Goal: Information Seeking & Learning: Learn about a topic

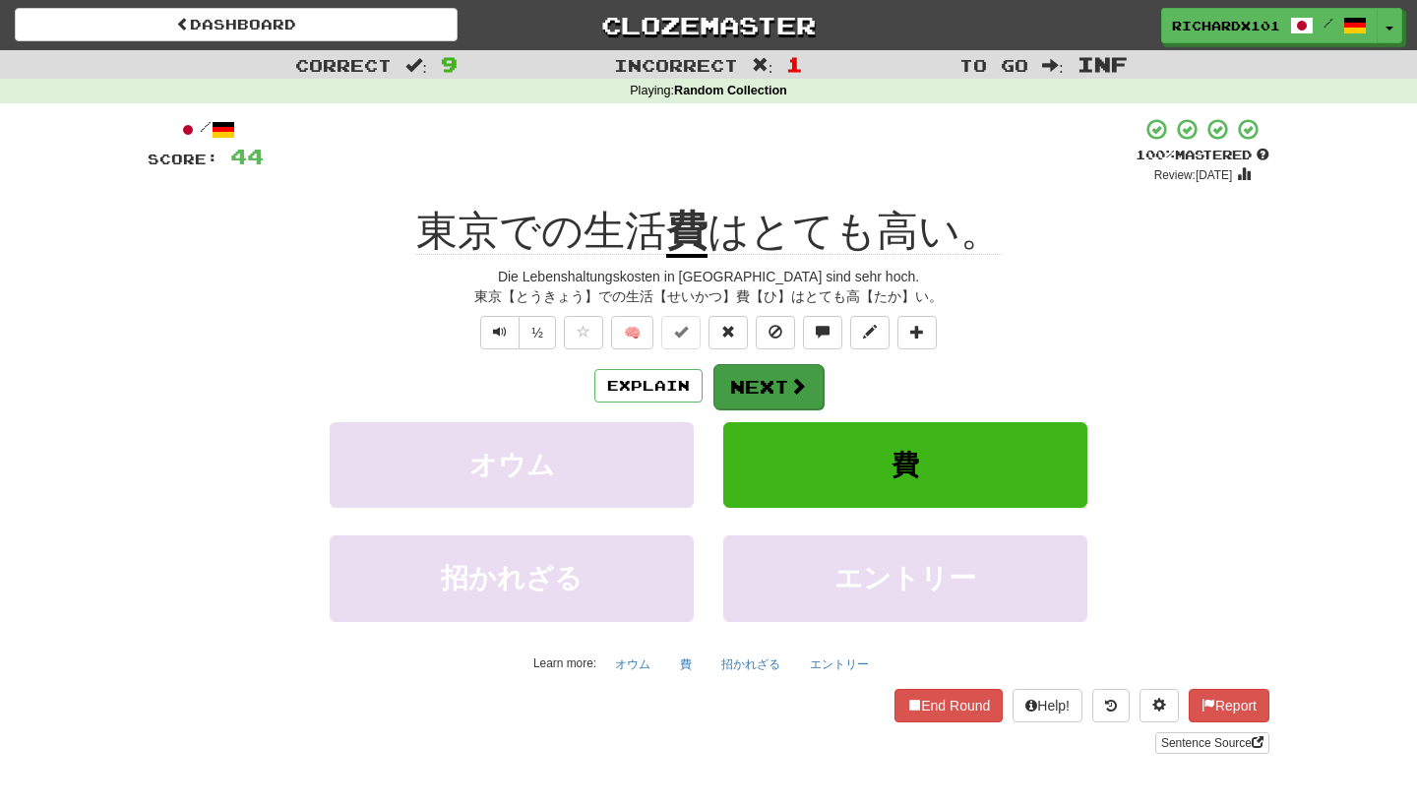
click at [794, 390] on span at bounding box center [798, 386] width 18 height 18
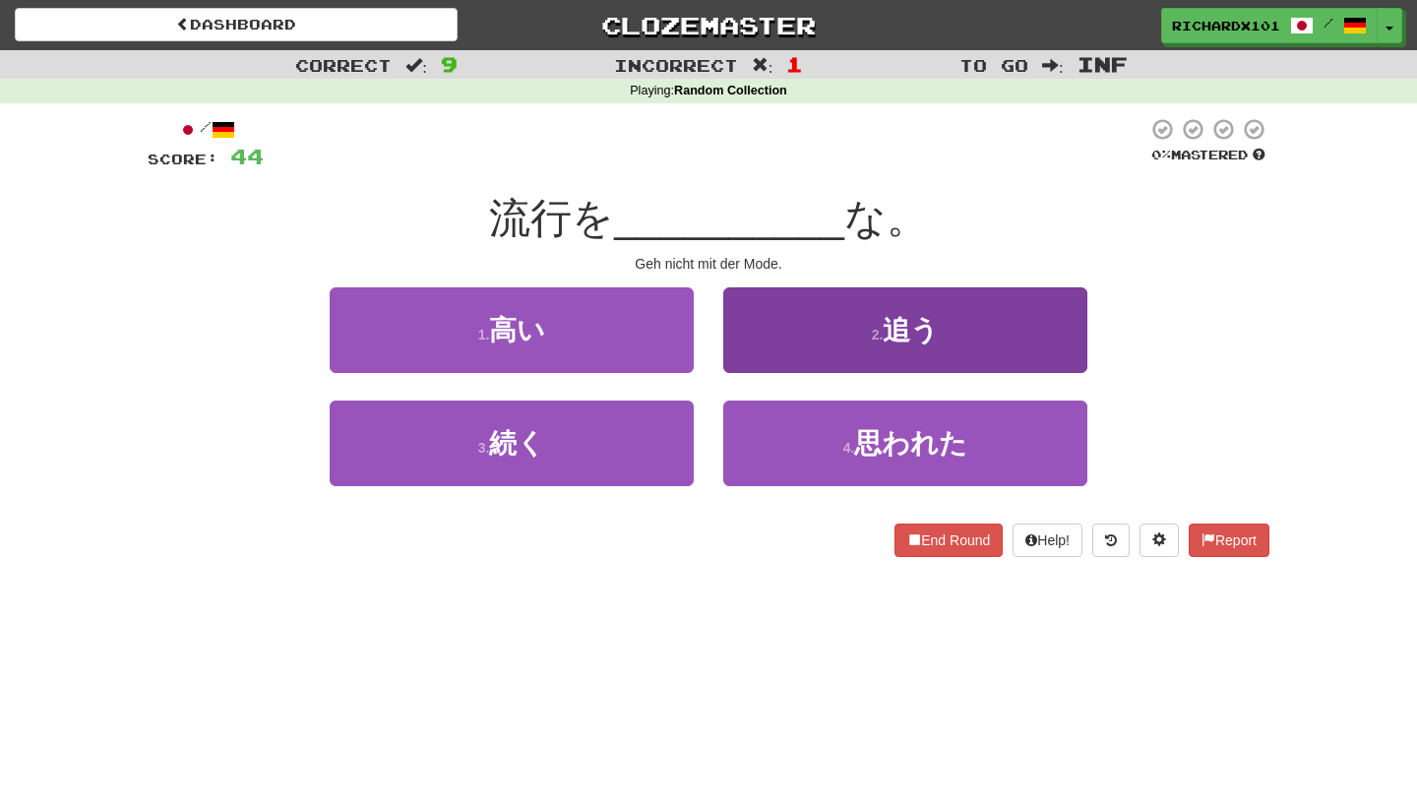
click at [814, 348] on button "2 . 追う" at bounding box center [905, 330] width 364 height 86
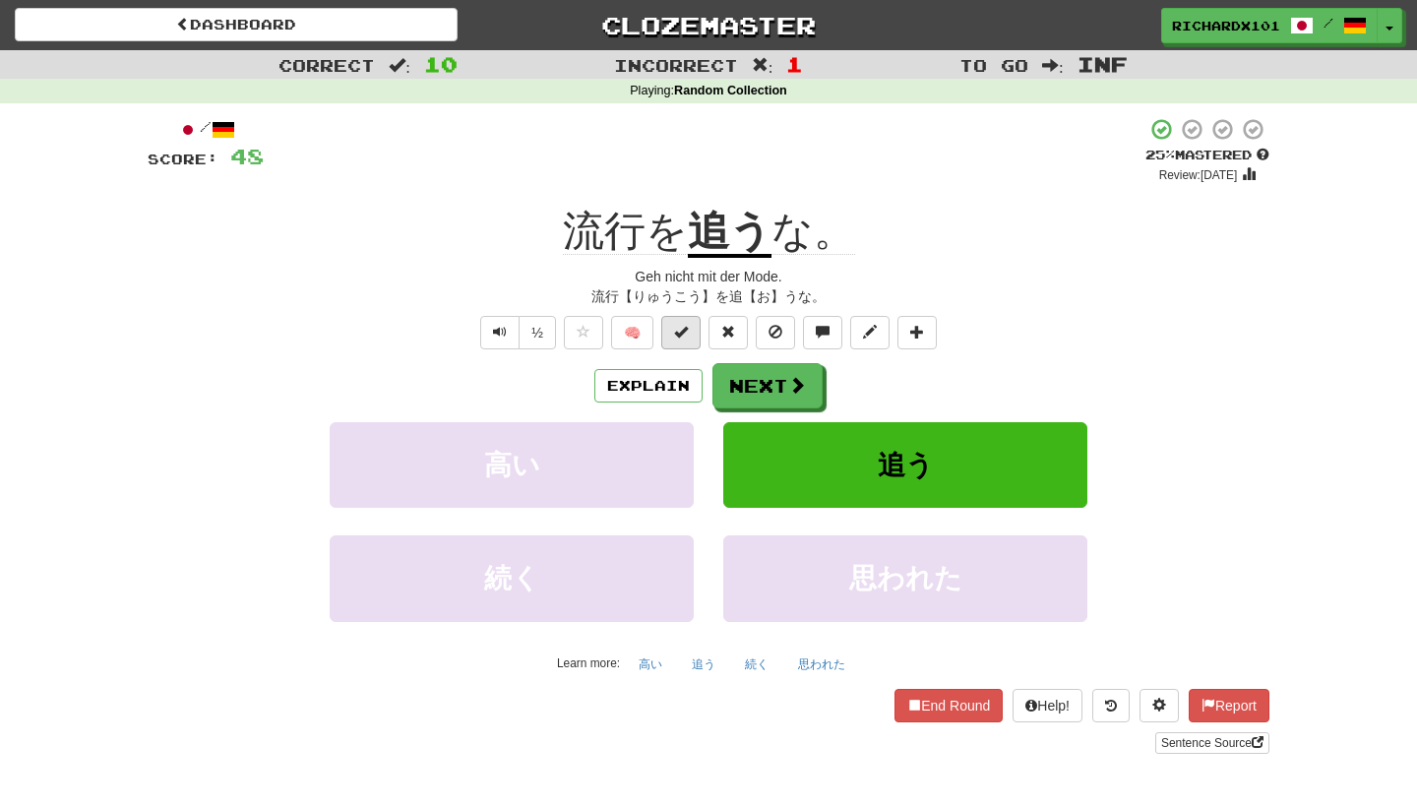
drag, startPoint x: 802, startPoint y: 386, endPoint x: 673, endPoint y: 336, distance: 138.4
click at [673, 336] on div "/ Score: 48 + 4 25 % Mastered Review: [DATE] 流行を 追う な。 Geh nicht mit der Mode. …" at bounding box center [709, 435] width 1122 height 637
click at [673, 336] on button at bounding box center [680, 332] width 39 height 33
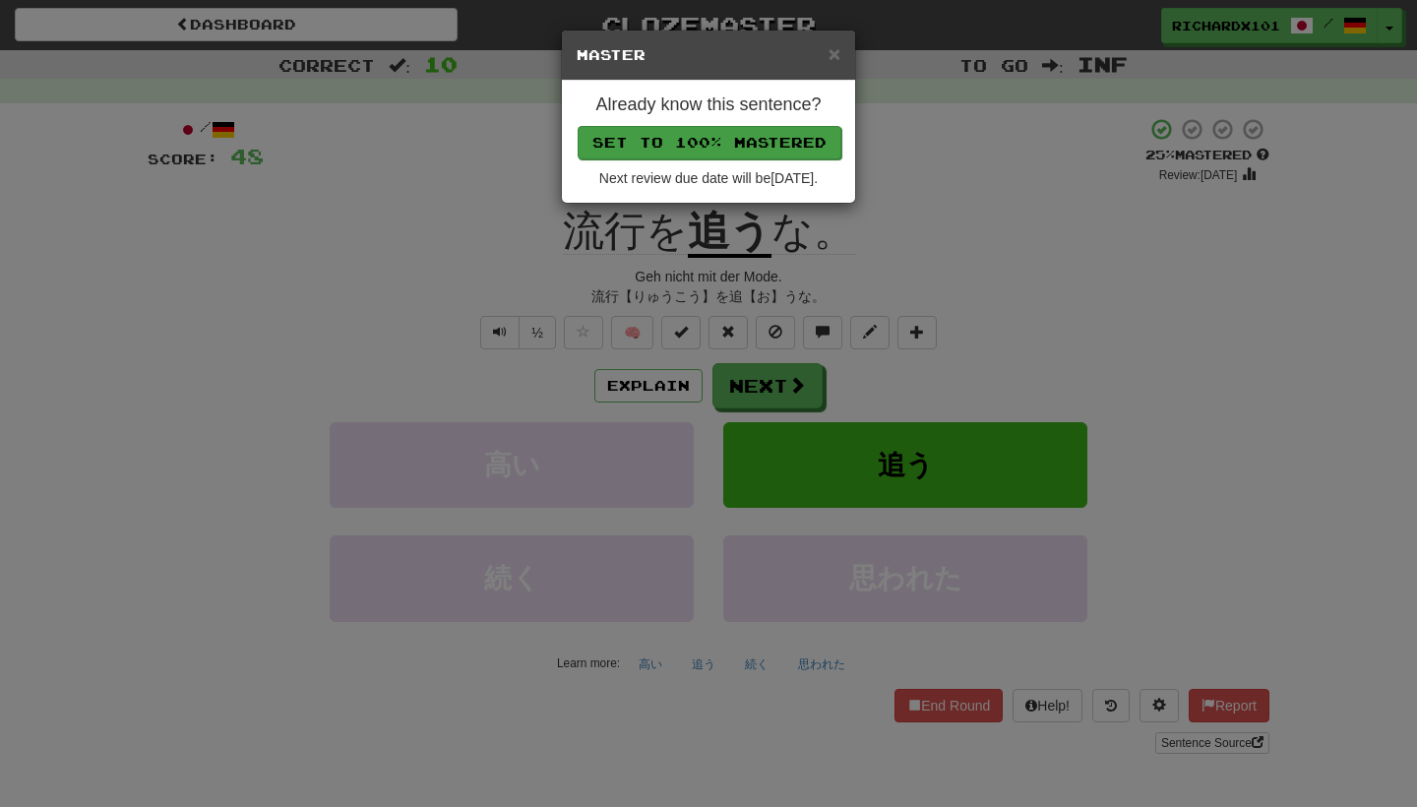
click at [772, 139] on button "Set to 100% Mastered" at bounding box center [710, 142] width 264 height 33
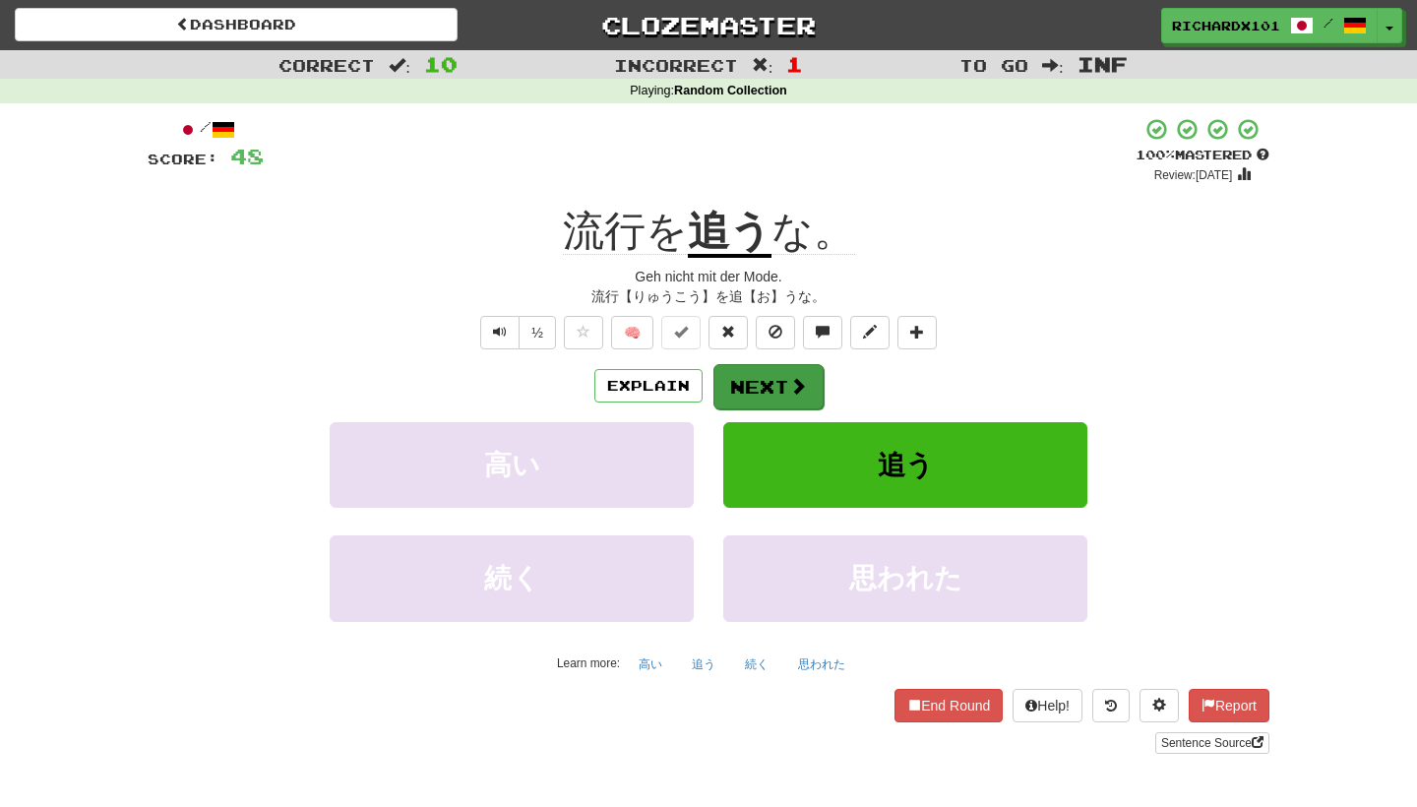
click at [772, 374] on button "Next" at bounding box center [769, 386] width 110 height 45
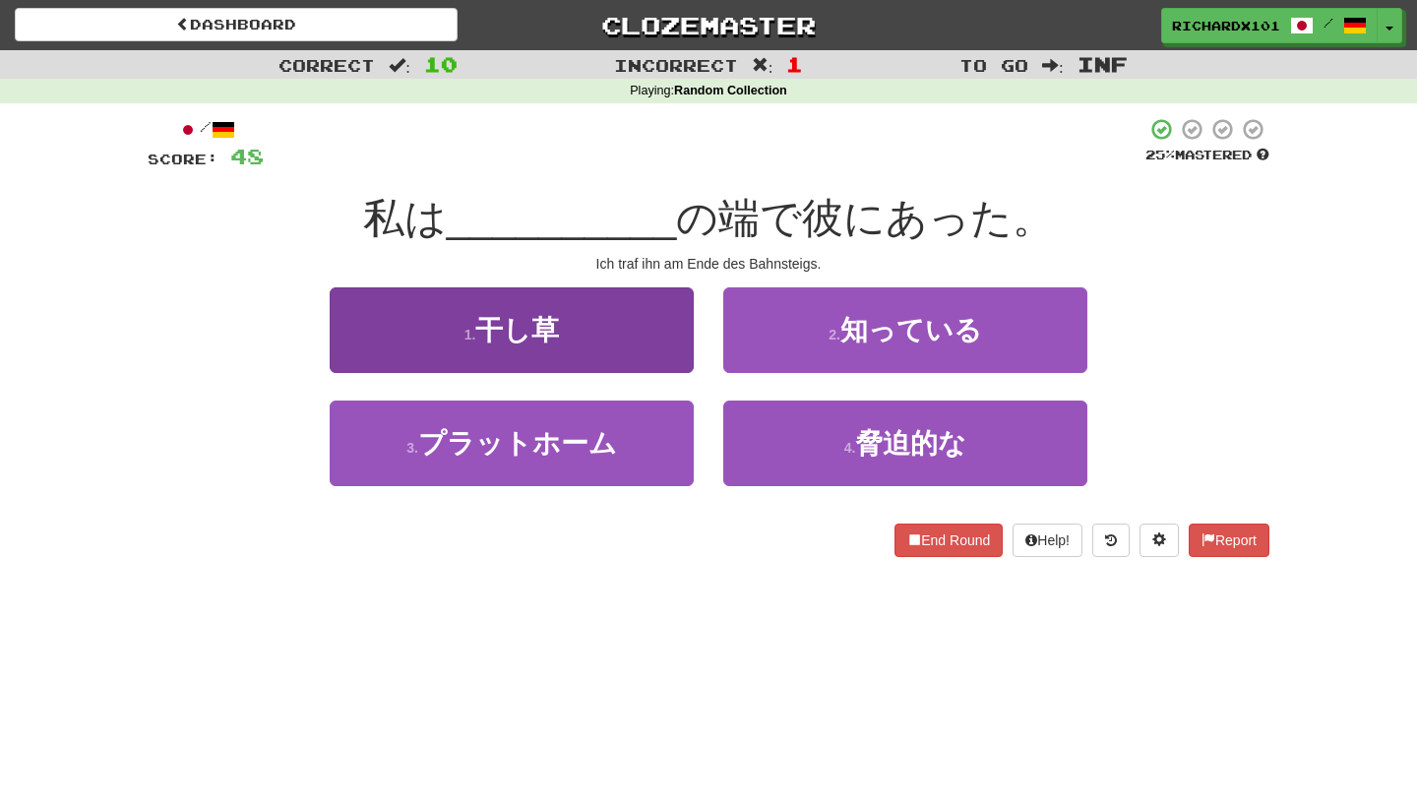
click at [654, 348] on button "1 . 干し草" at bounding box center [512, 330] width 364 height 86
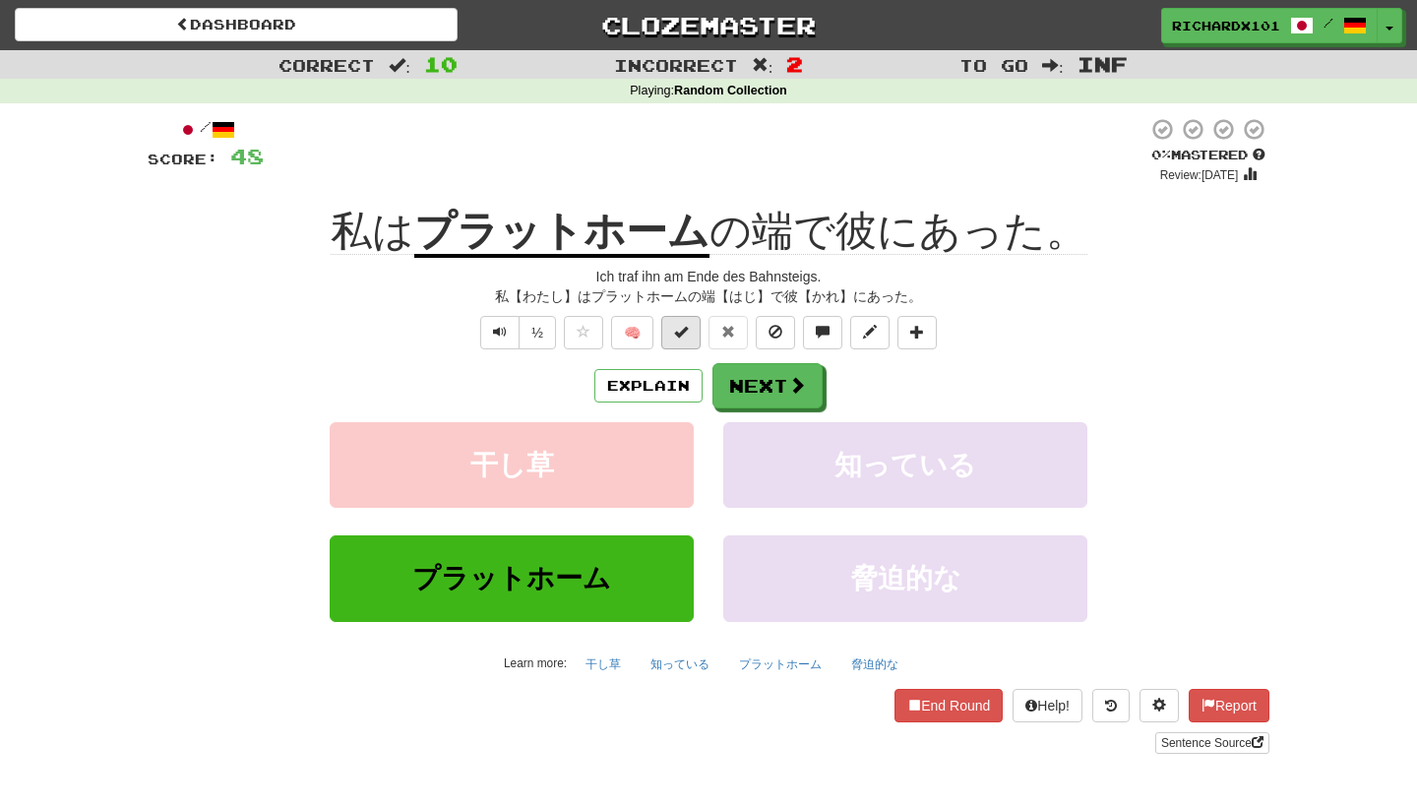
click at [678, 333] on span at bounding box center [681, 332] width 14 height 14
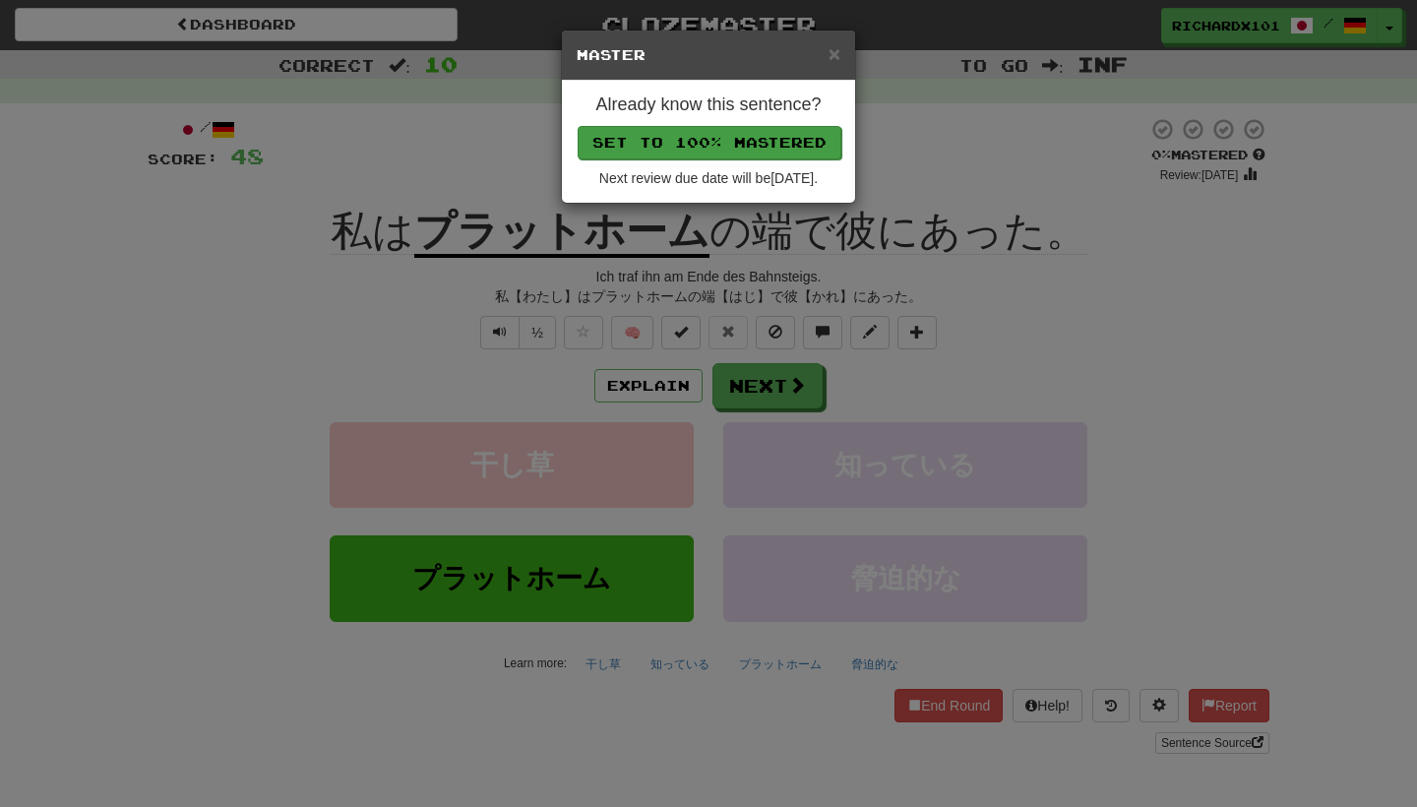
click at [730, 130] on button "Set to 100% Mastered" at bounding box center [710, 142] width 264 height 33
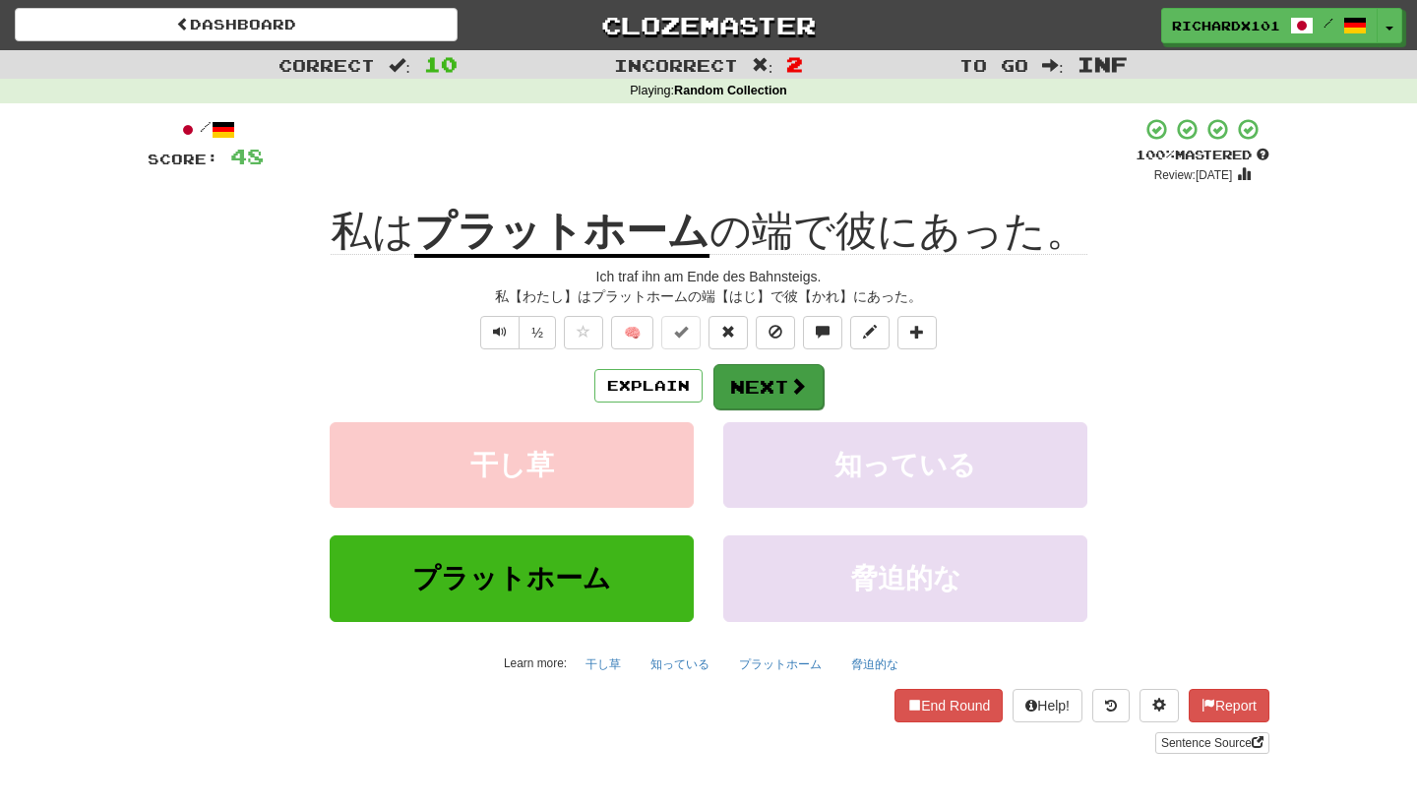
click at [760, 395] on button "Next" at bounding box center [769, 386] width 110 height 45
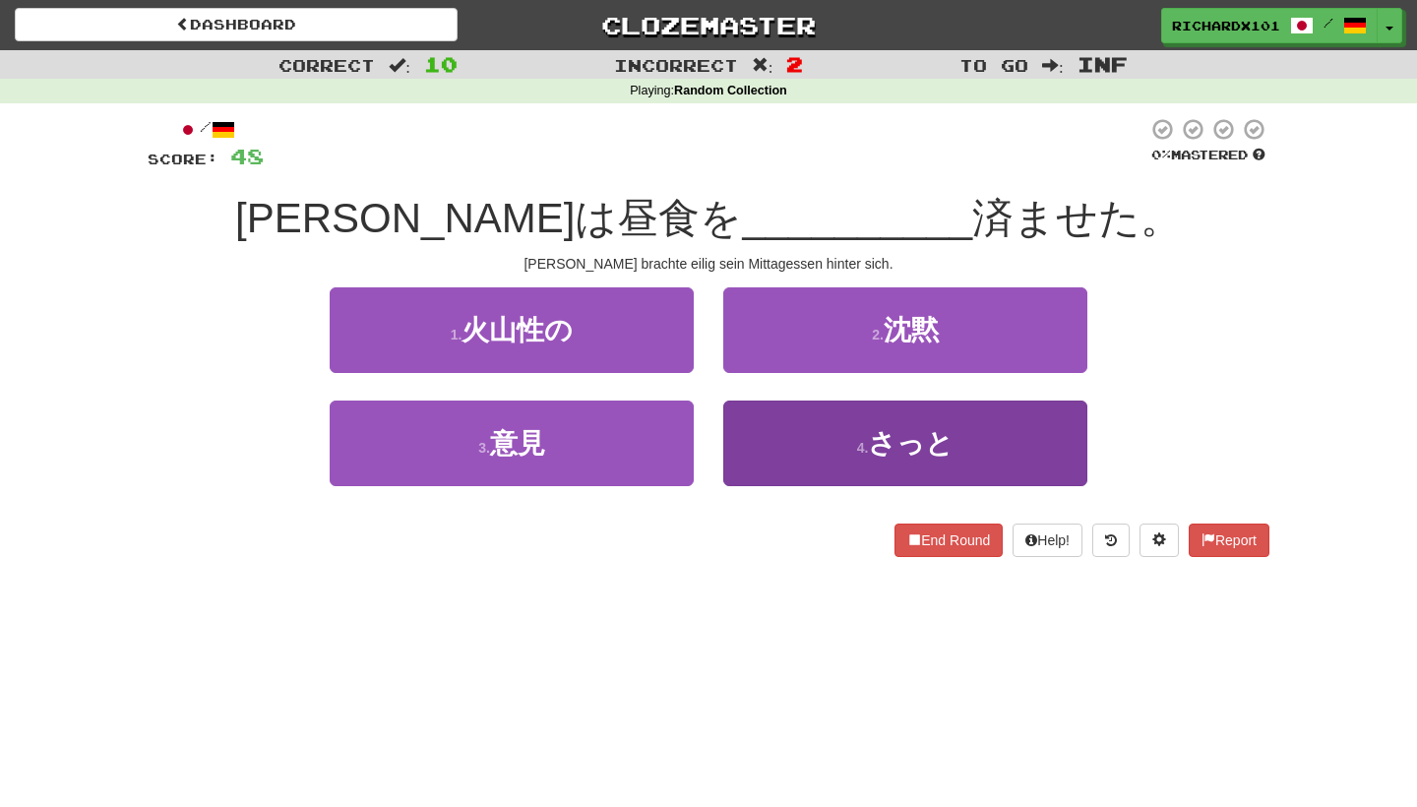
click at [771, 431] on button "4 . さっと" at bounding box center [905, 444] width 364 height 86
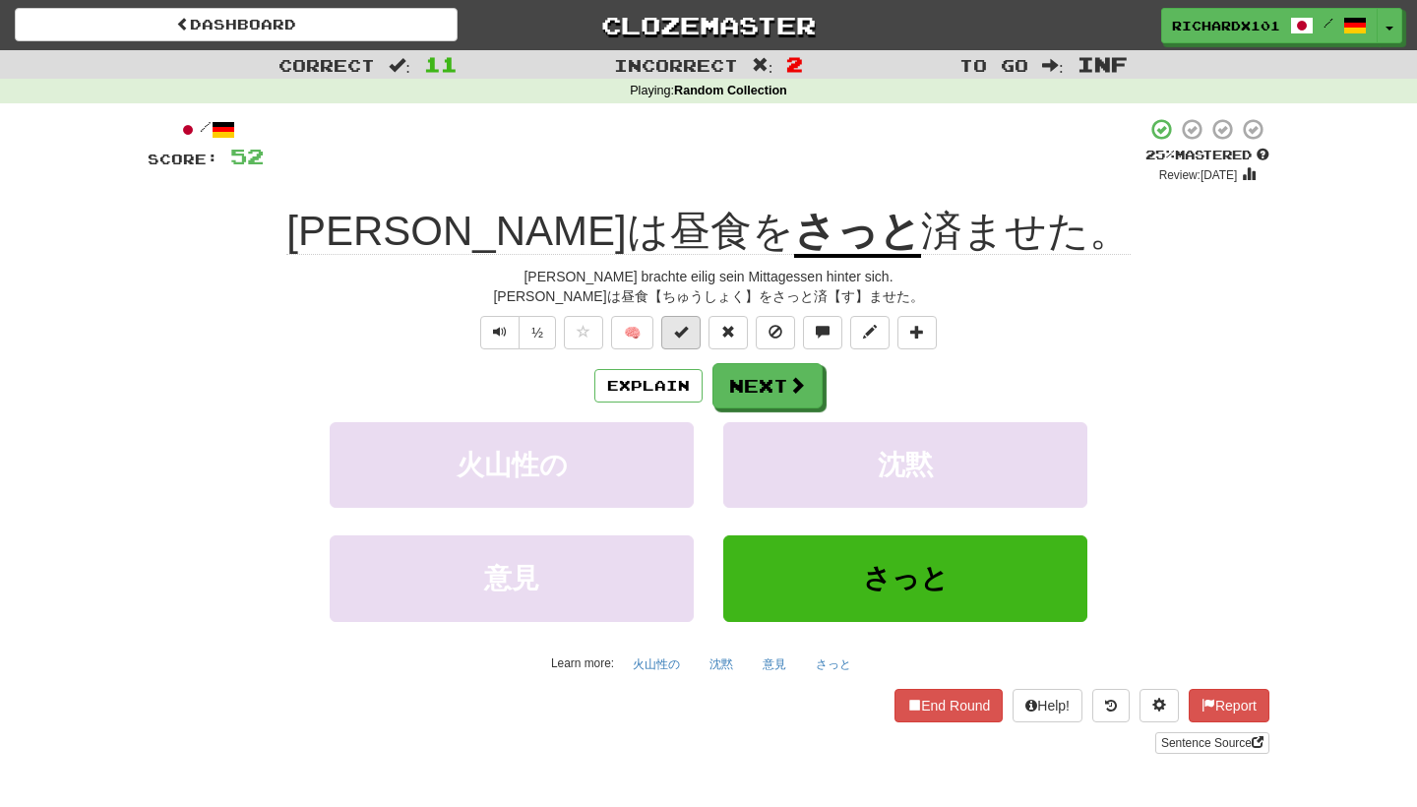
click at [688, 327] on span at bounding box center [681, 332] width 14 height 14
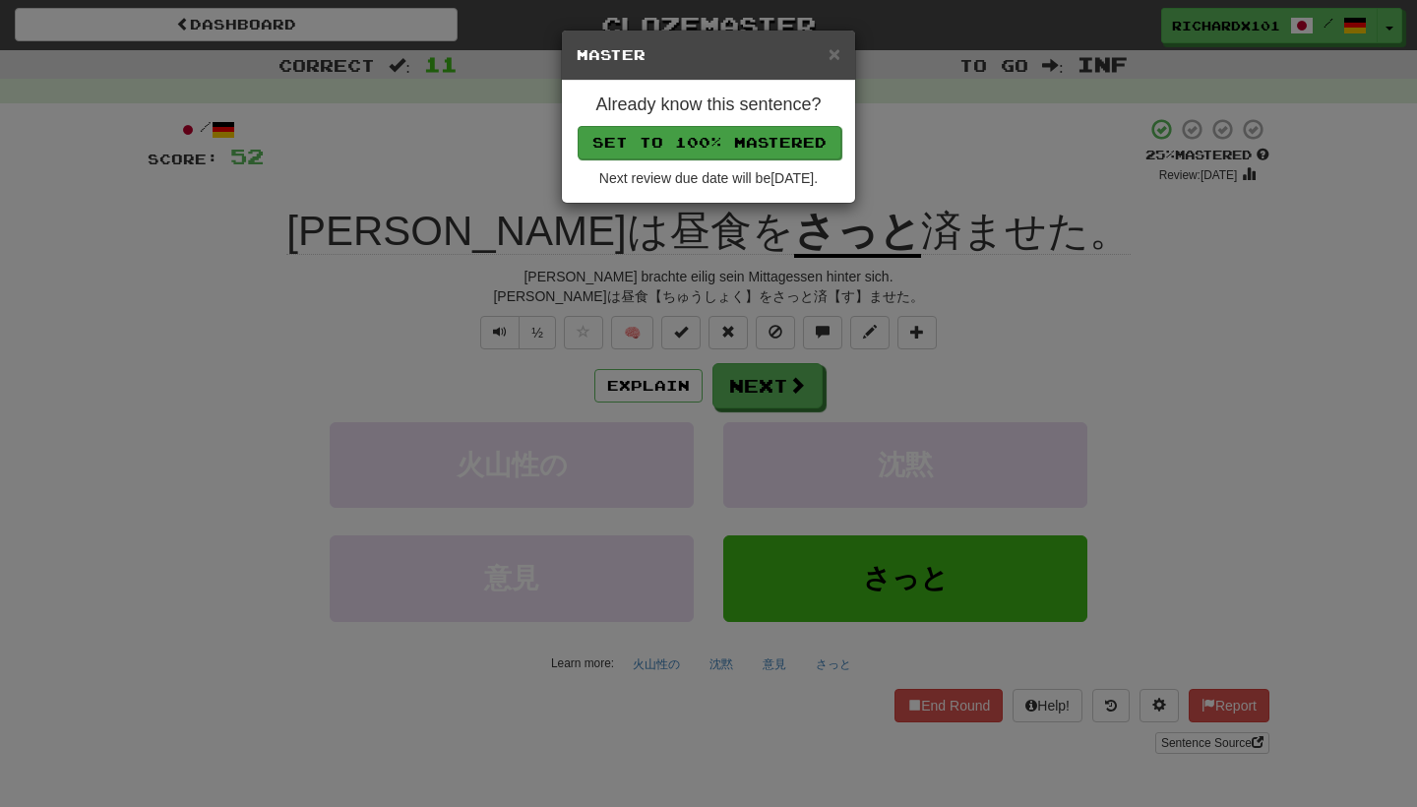
click at [762, 133] on button "Set to 100% Mastered" at bounding box center [710, 142] width 264 height 33
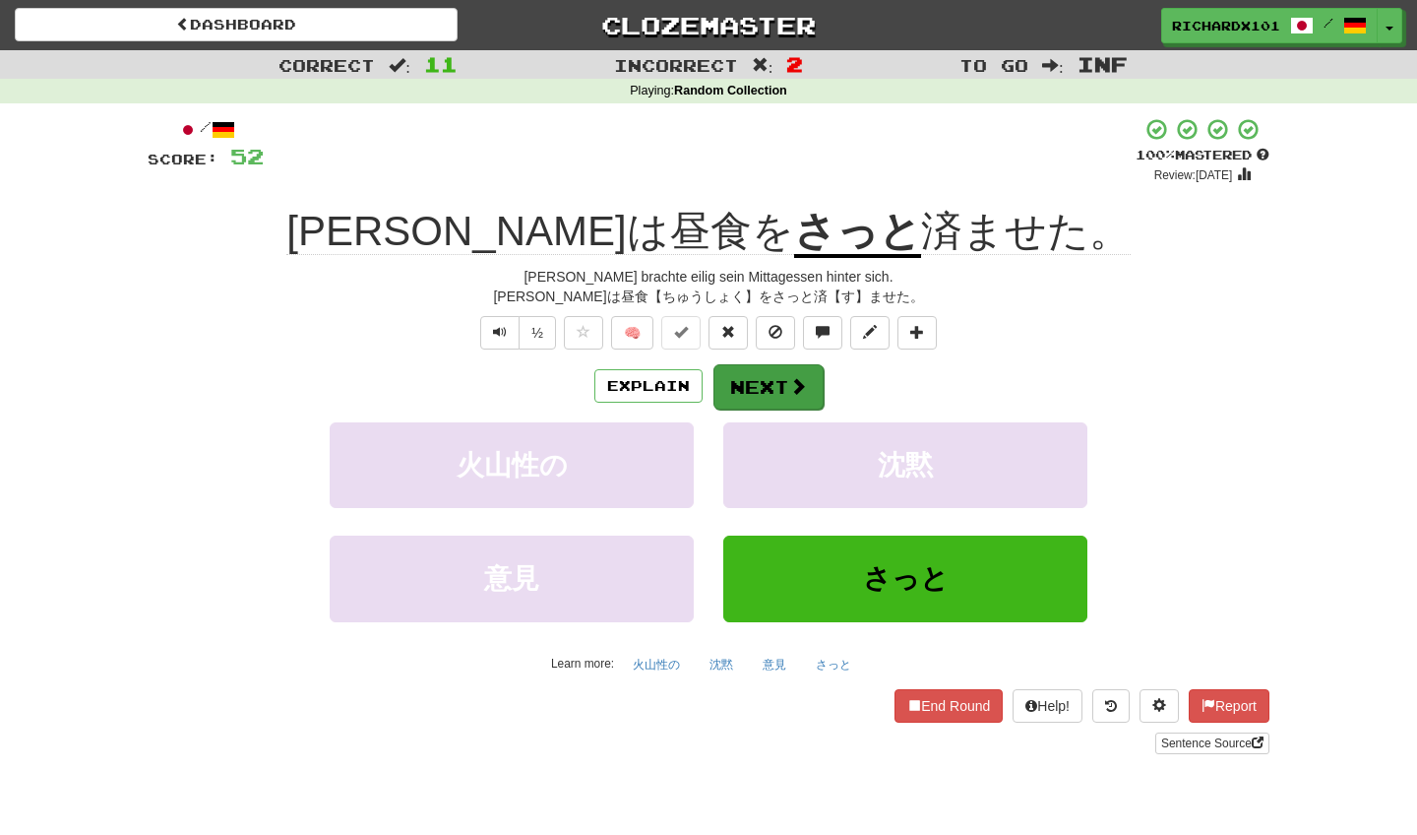
click at [799, 391] on span at bounding box center [798, 386] width 18 height 18
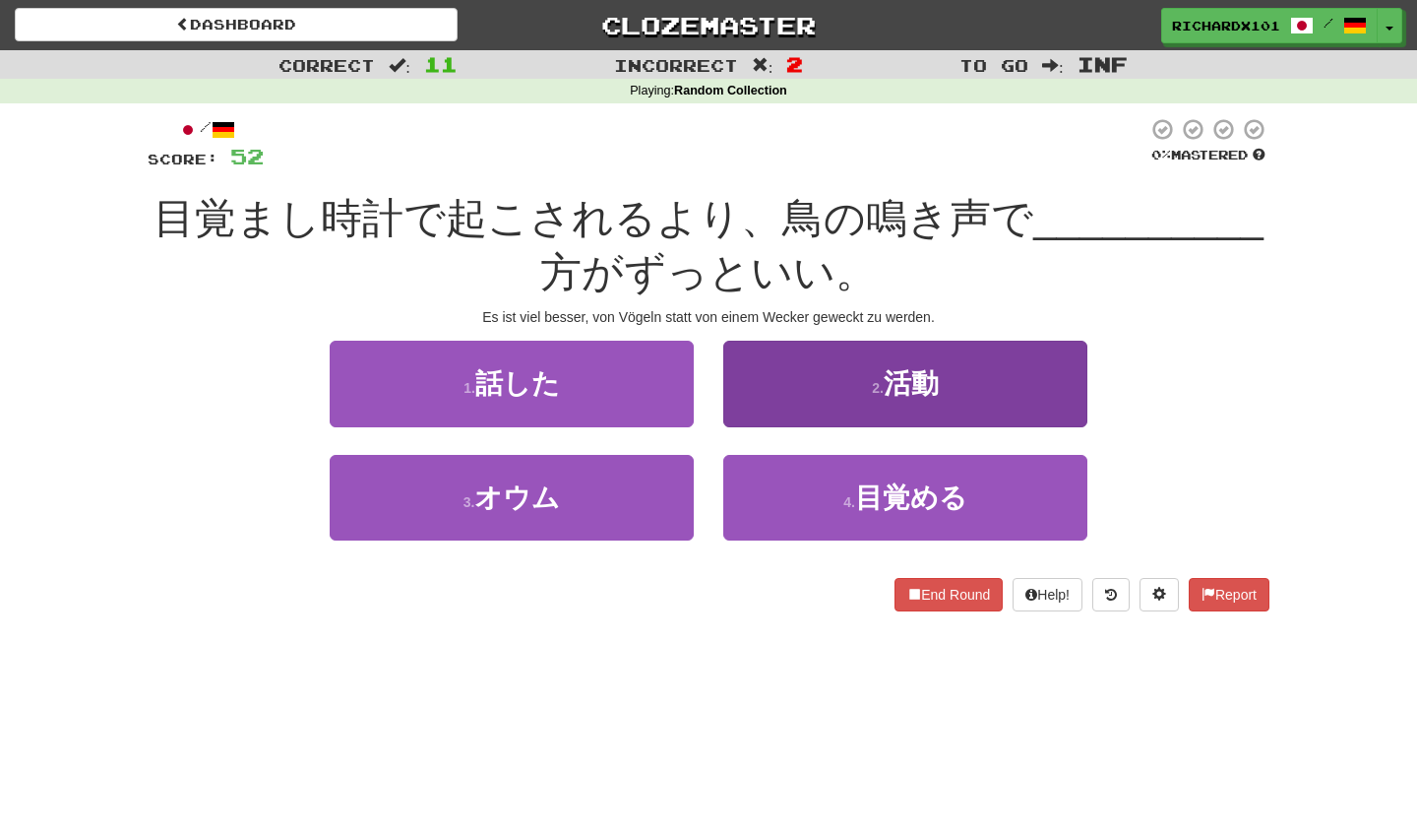
click at [801, 391] on button "2 . 活動" at bounding box center [905, 384] width 364 height 86
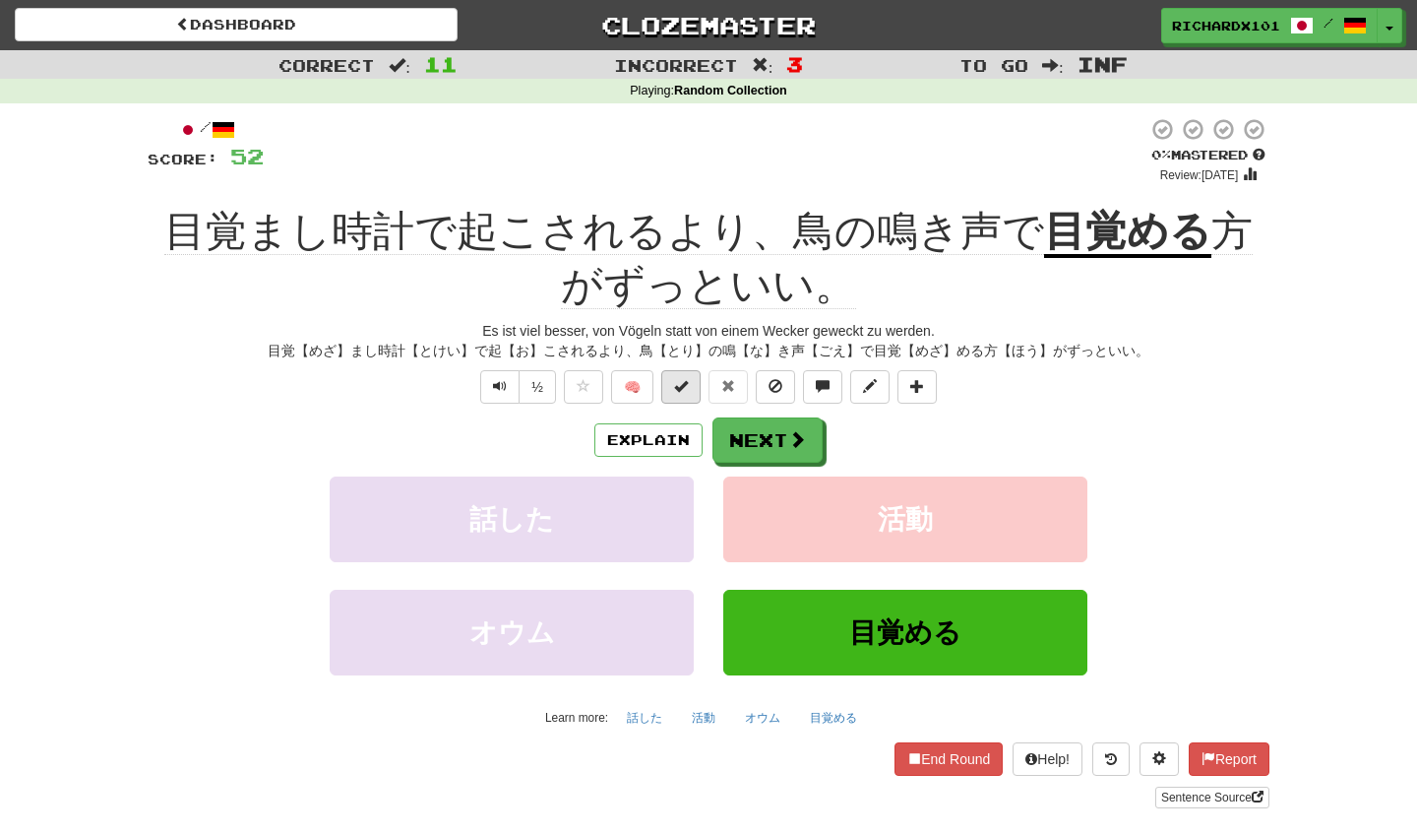
click at [679, 379] on span at bounding box center [681, 386] width 14 height 14
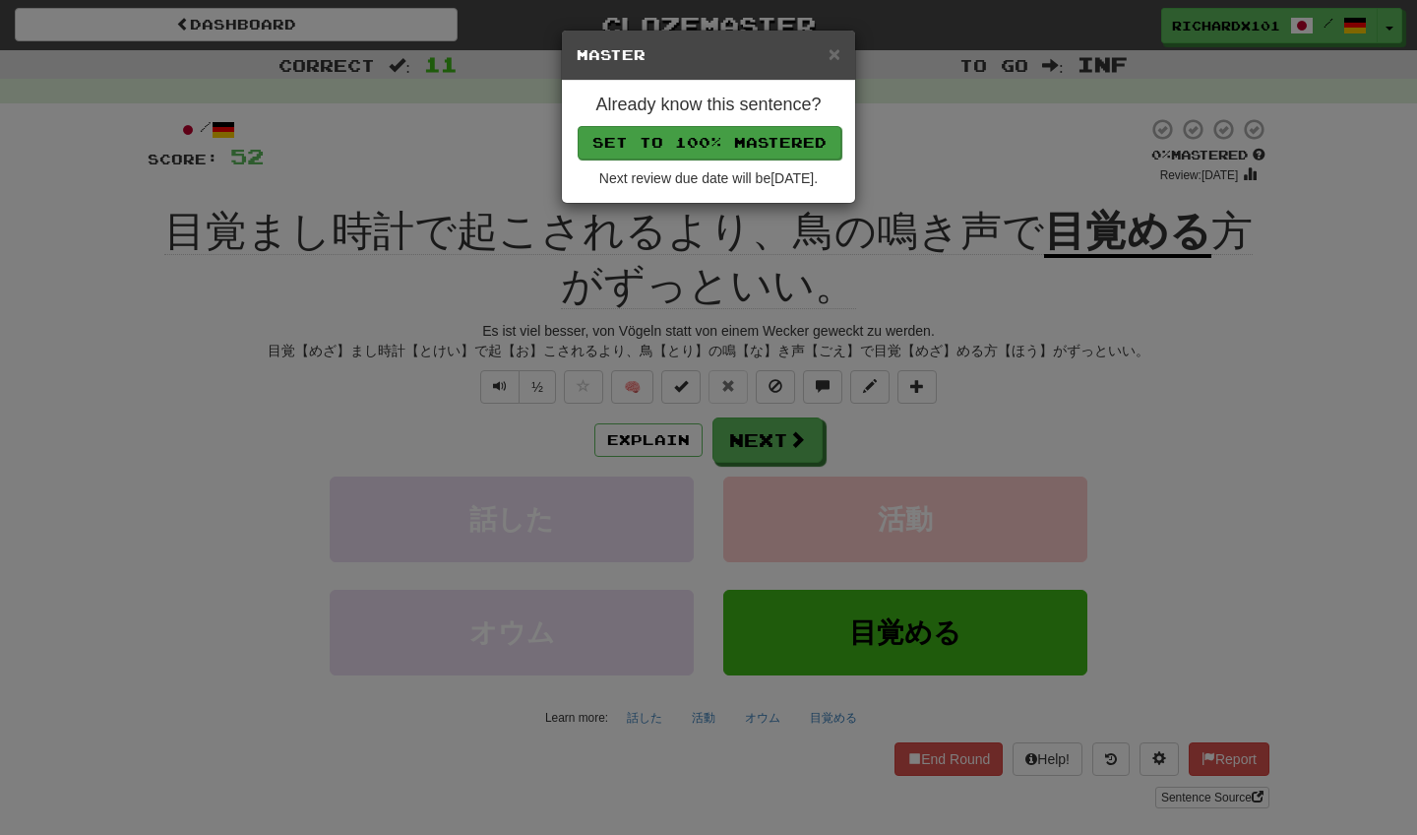
click at [688, 138] on button "Set to 100% Mastered" at bounding box center [710, 142] width 264 height 33
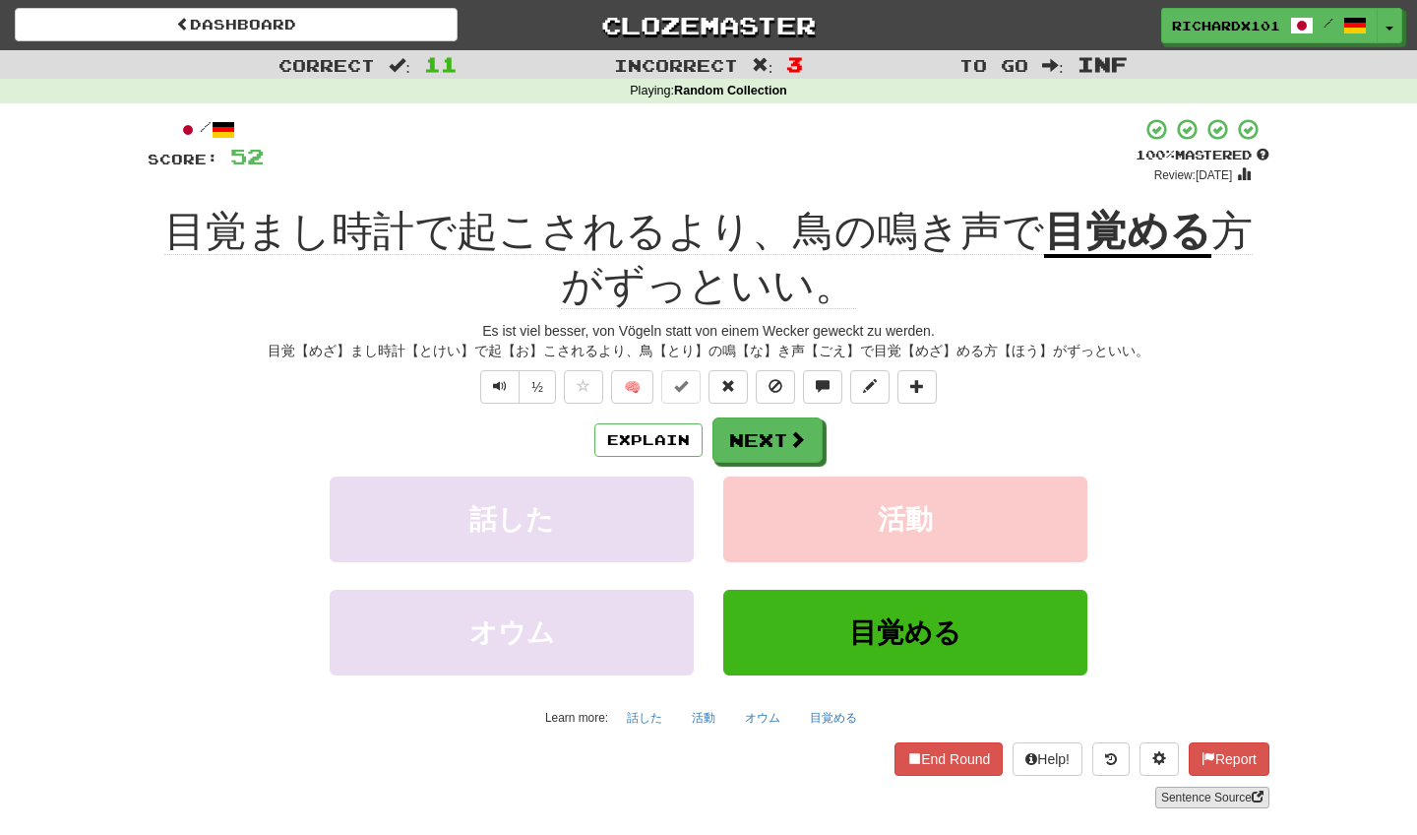
click at [1226, 796] on link "Sentence Source" at bounding box center [1212, 797] width 114 height 22
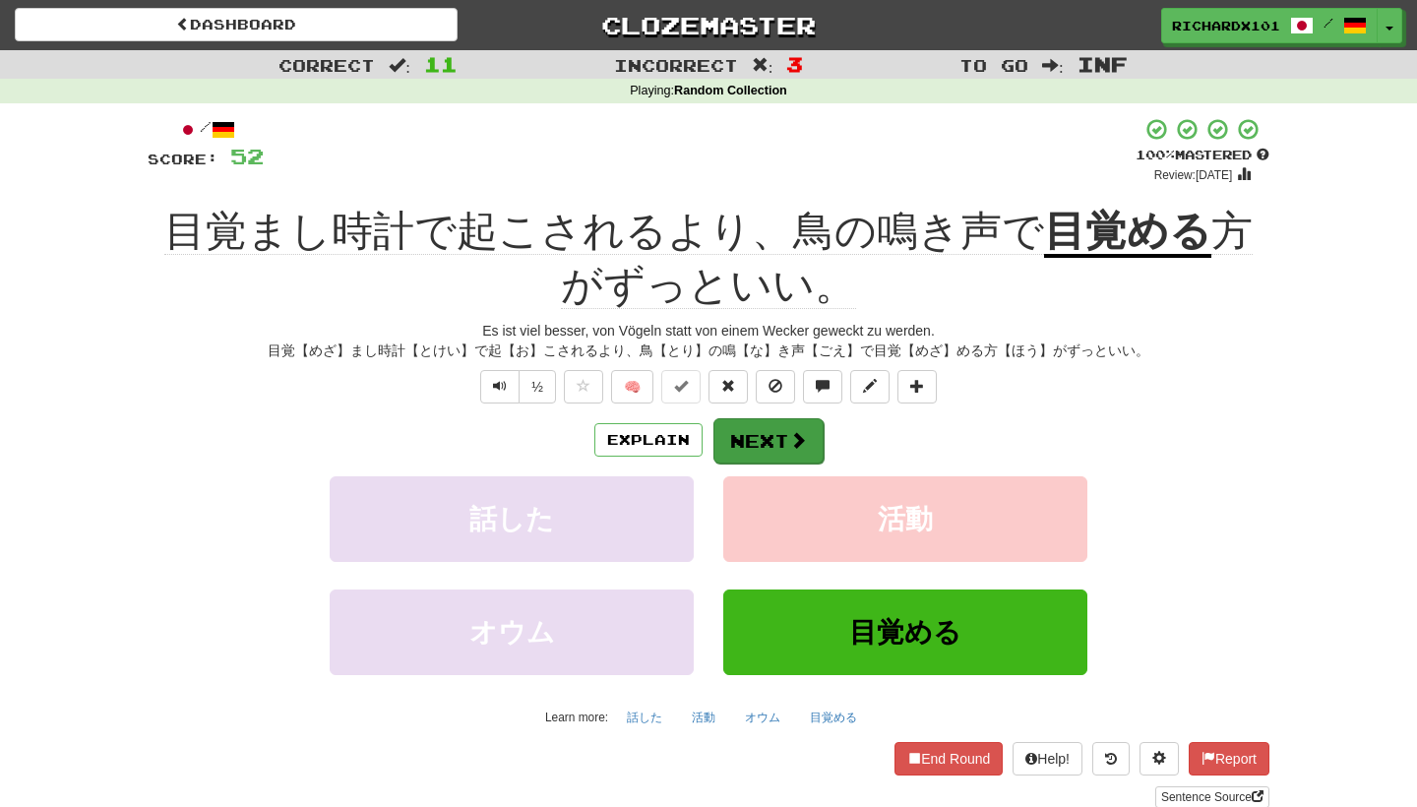
click at [766, 442] on button "Next" at bounding box center [769, 440] width 110 height 45
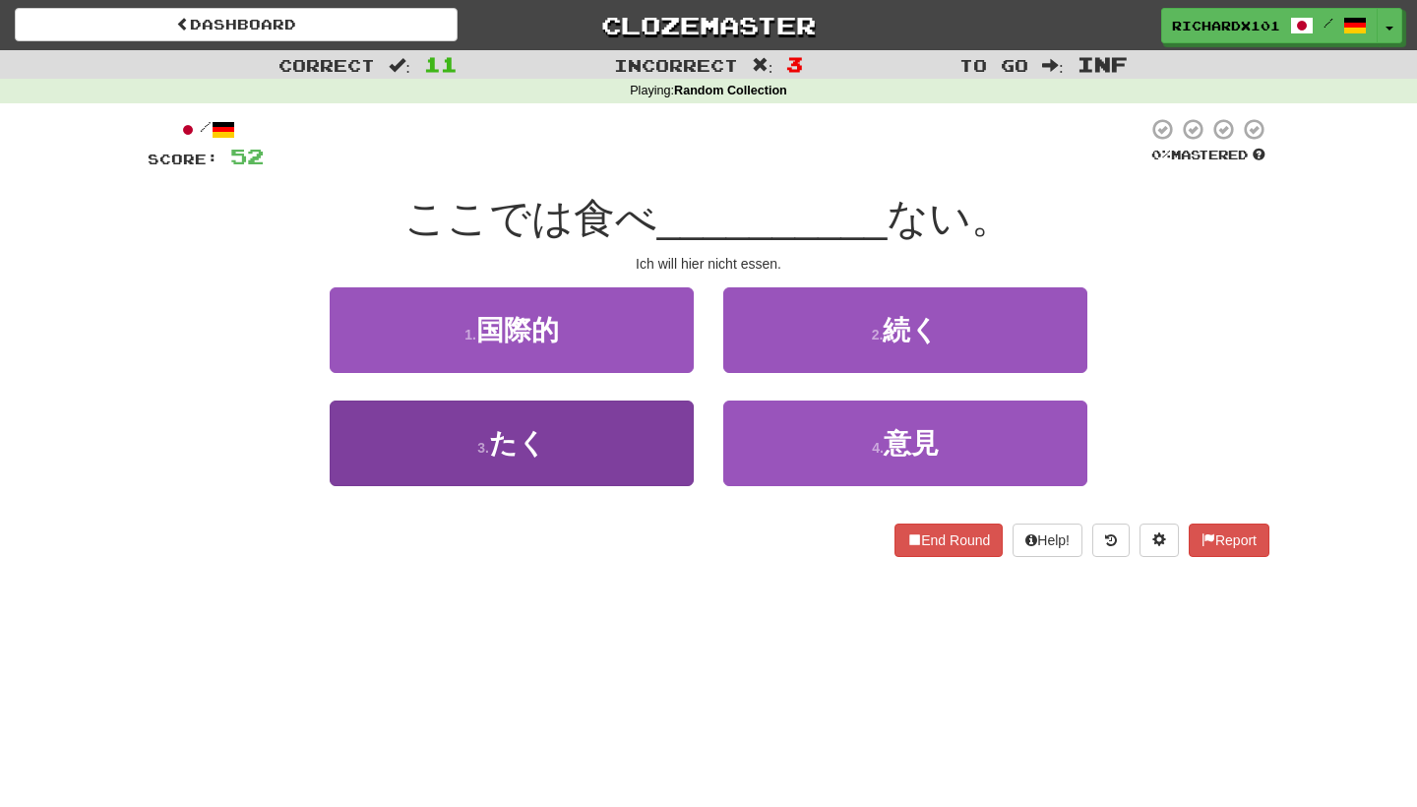
click at [656, 454] on button "3 . たく" at bounding box center [512, 444] width 364 height 86
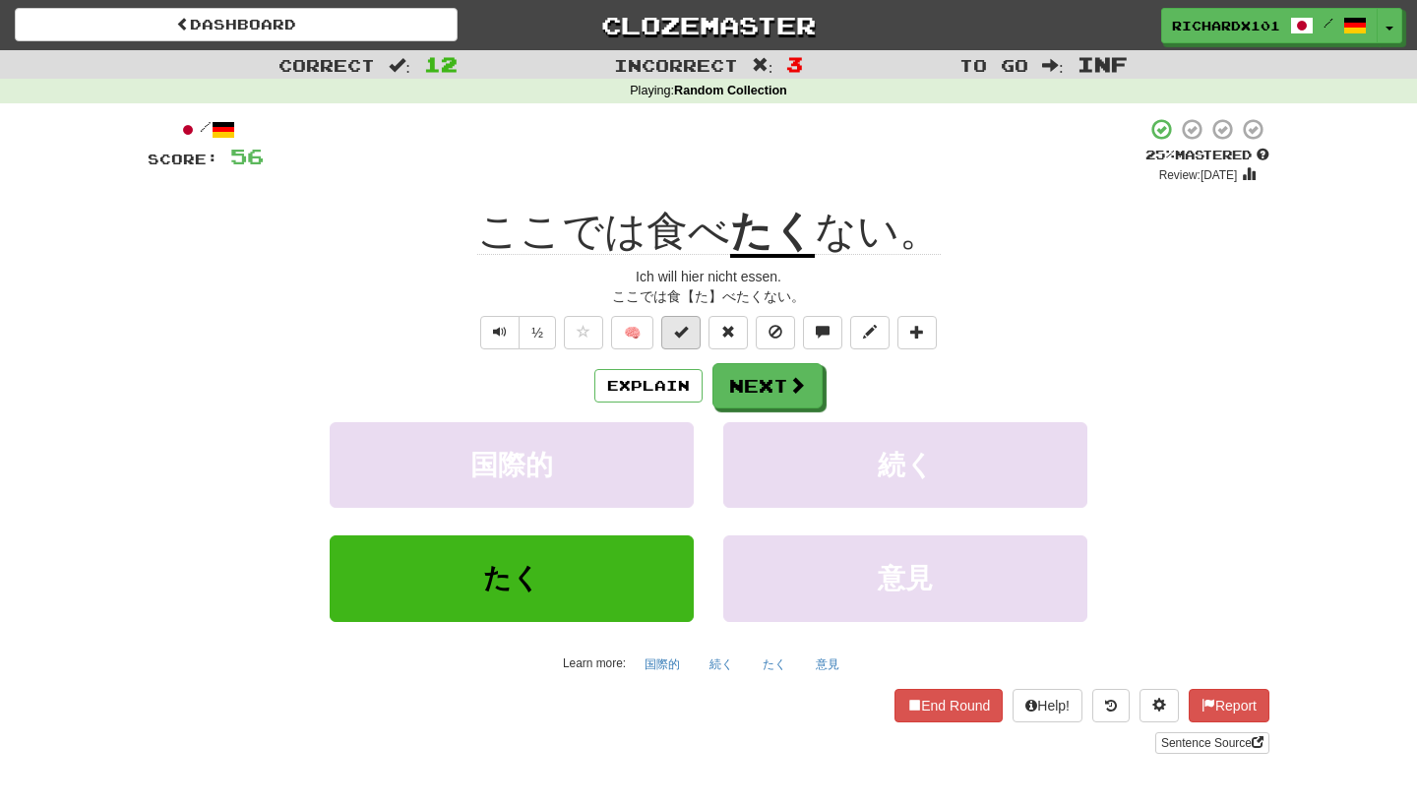
click at [680, 338] on button at bounding box center [680, 332] width 39 height 33
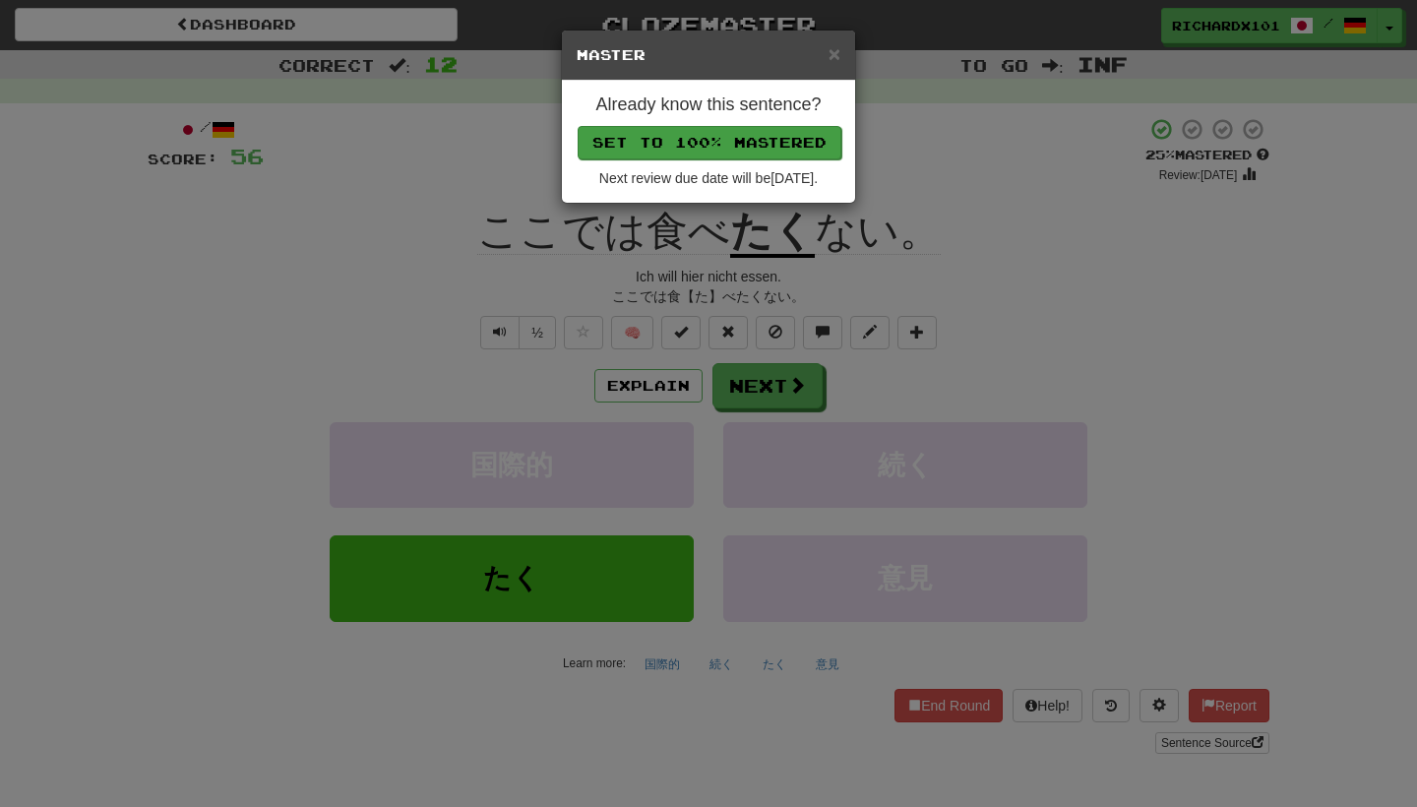
click at [685, 143] on button "Set to 100% Mastered" at bounding box center [710, 142] width 264 height 33
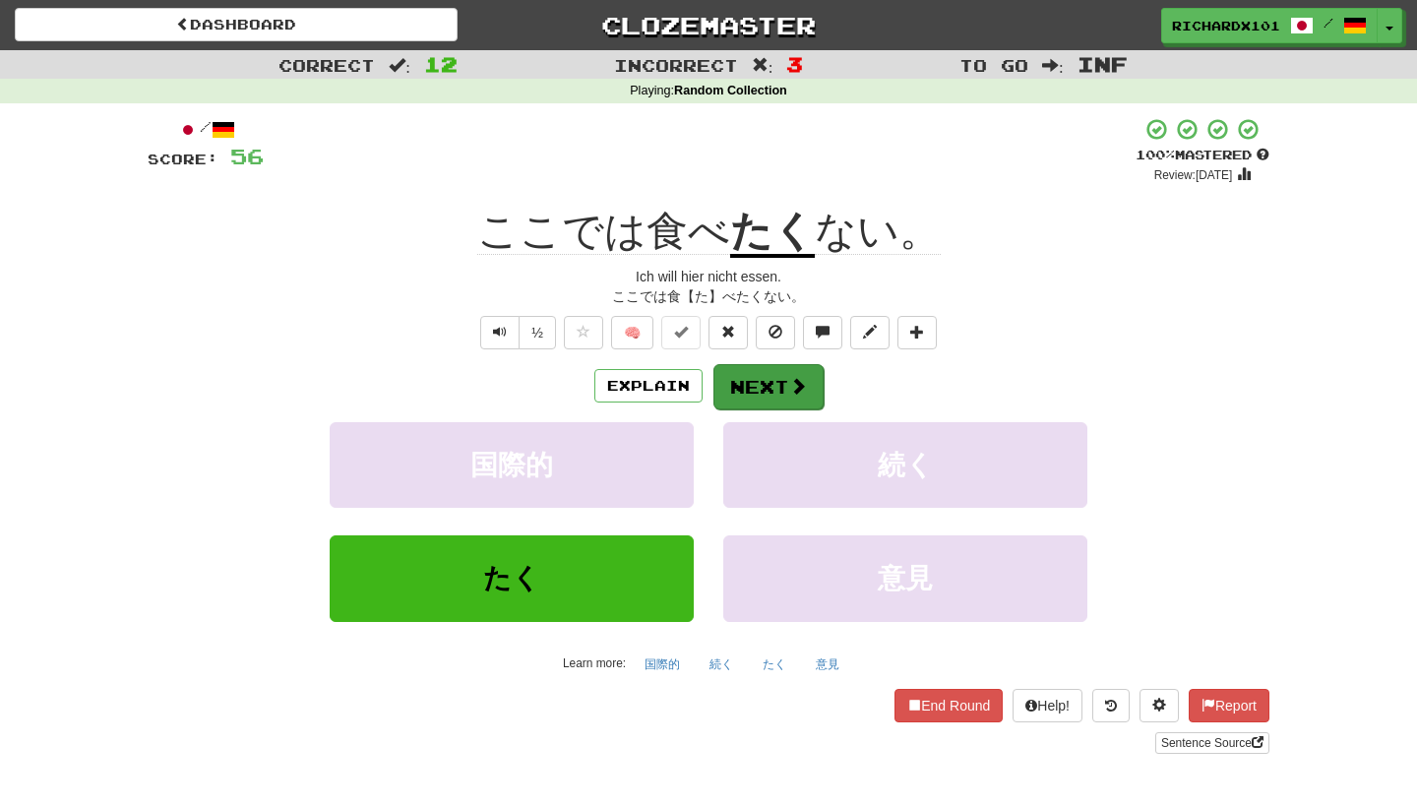
click at [742, 385] on button "Next" at bounding box center [769, 386] width 110 height 45
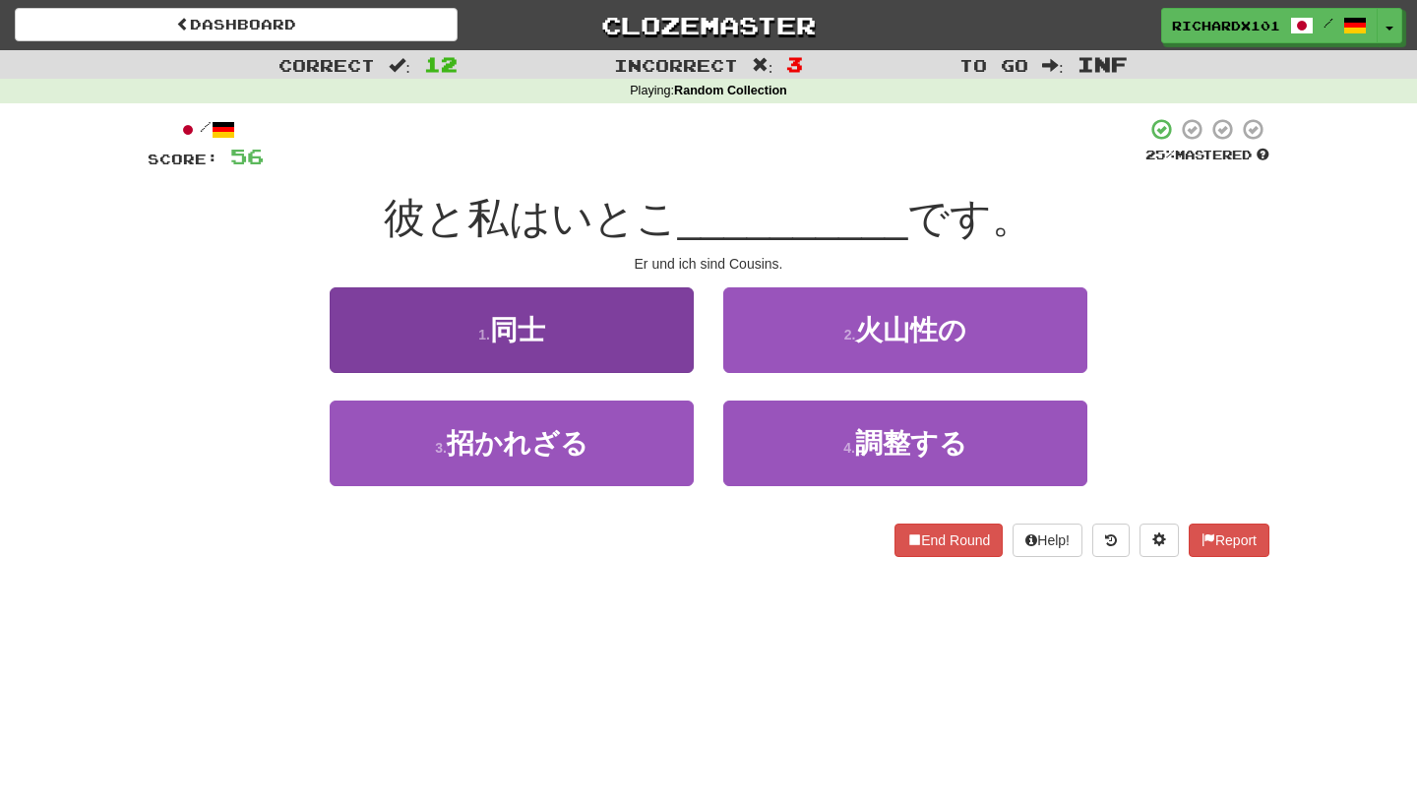
click at [668, 364] on button "1 . 同士" at bounding box center [512, 330] width 364 height 86
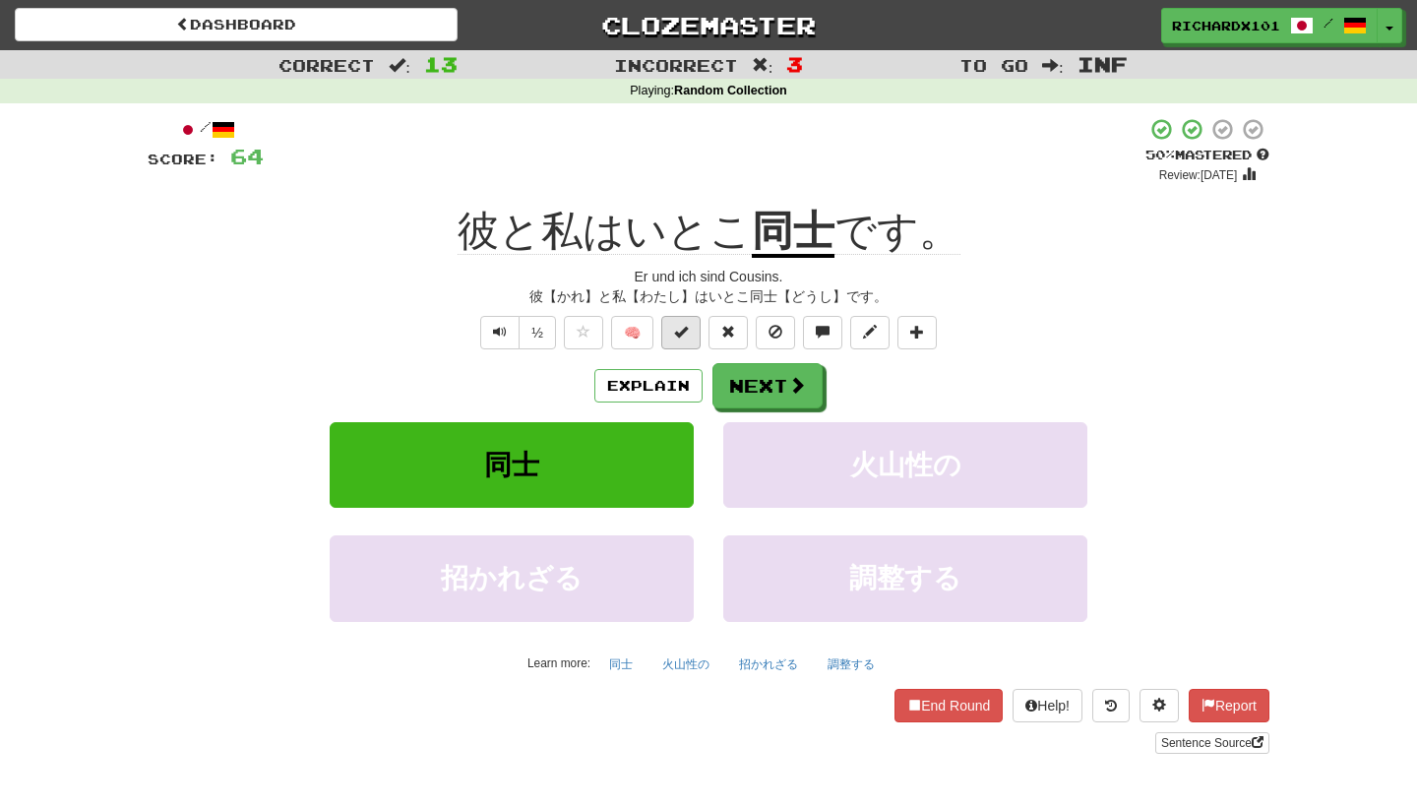
click at [688, 329] on span at bounding box center [681, 332] width 14 height 14
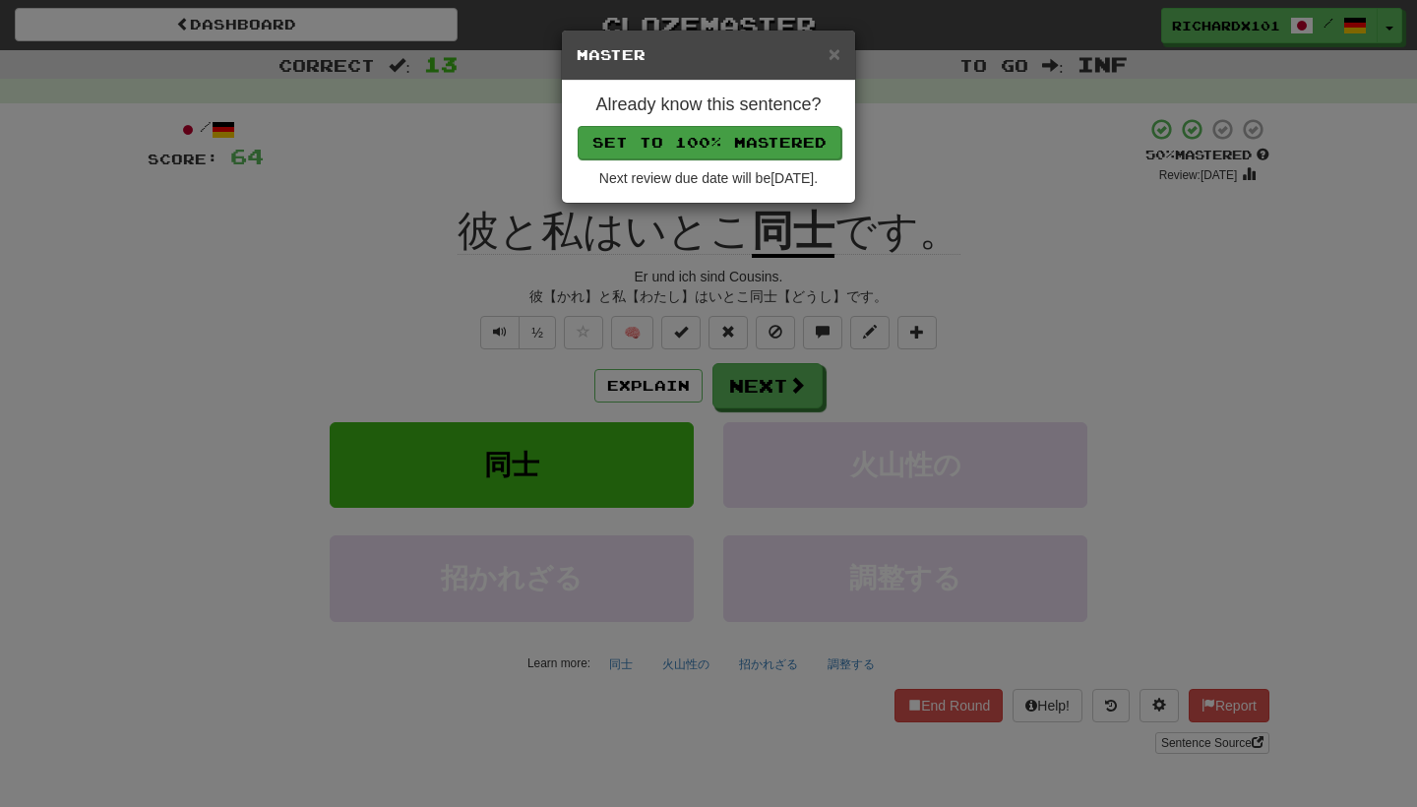
click at [782, 145] on button "Set to 100% Mastered" at bounding box center [710, 142] width 264 height 33
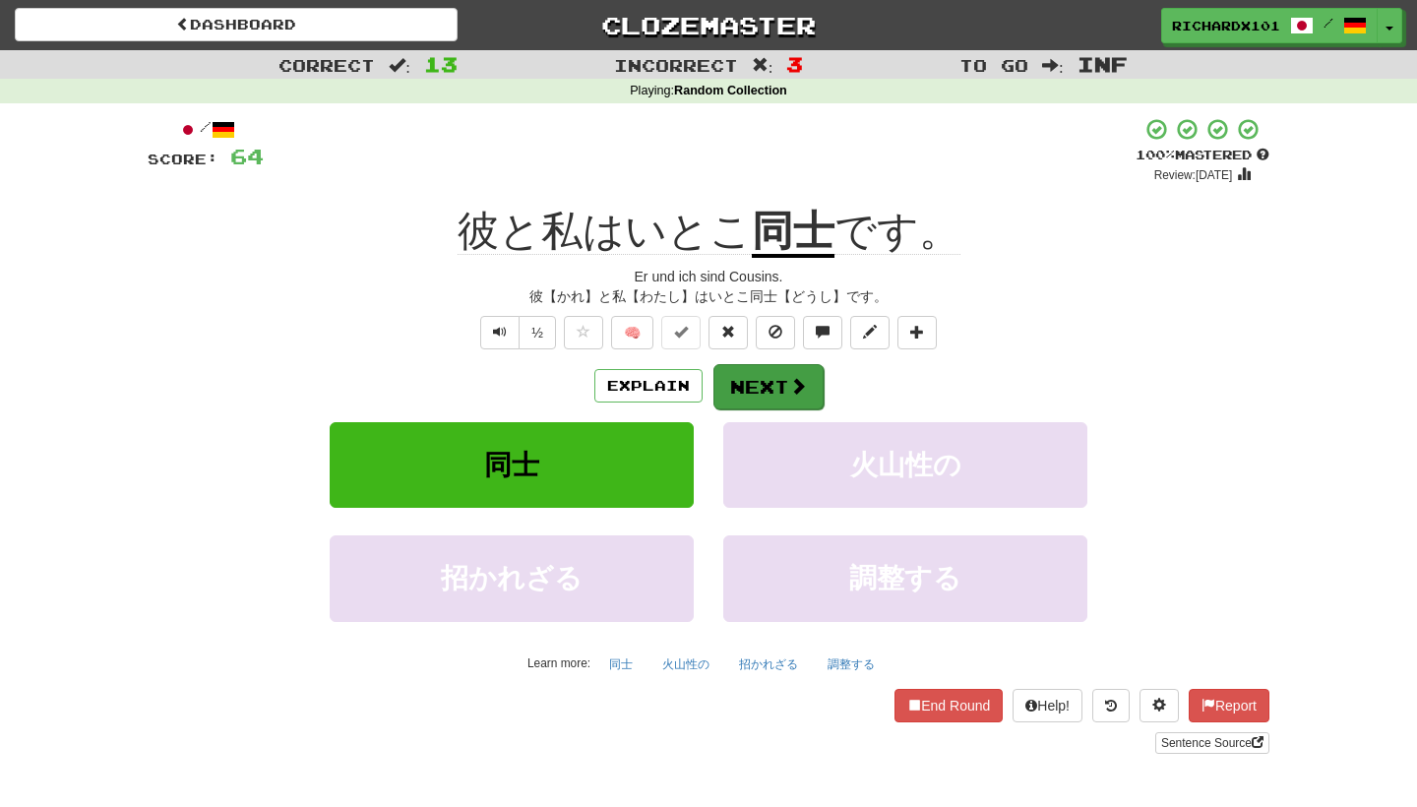
click at [773, 392] on button "Next" at bounding box center [769, 386] width 110 height 45
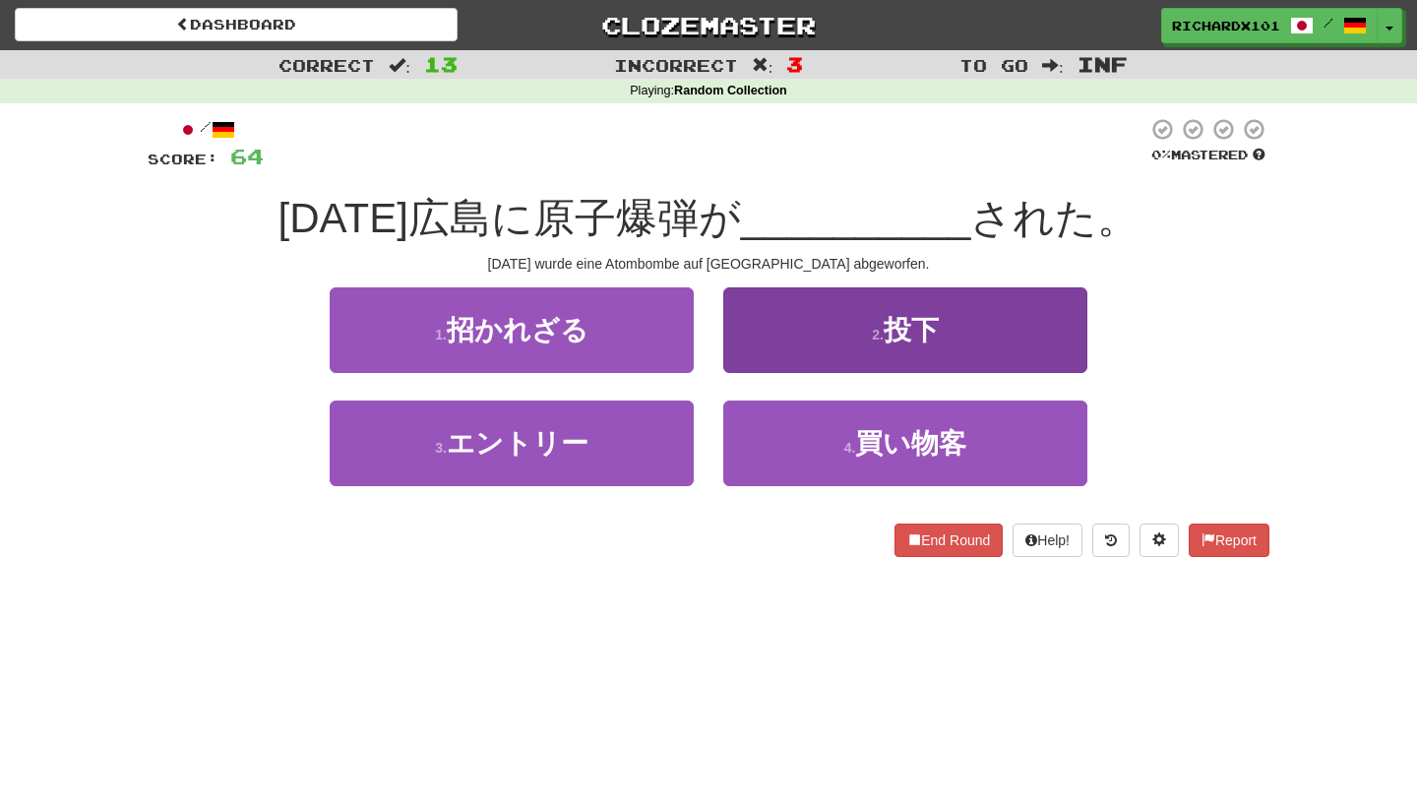
click at [836, 330] on button "2 . 投下" at bounding box center [905, 330] width 364 height 86
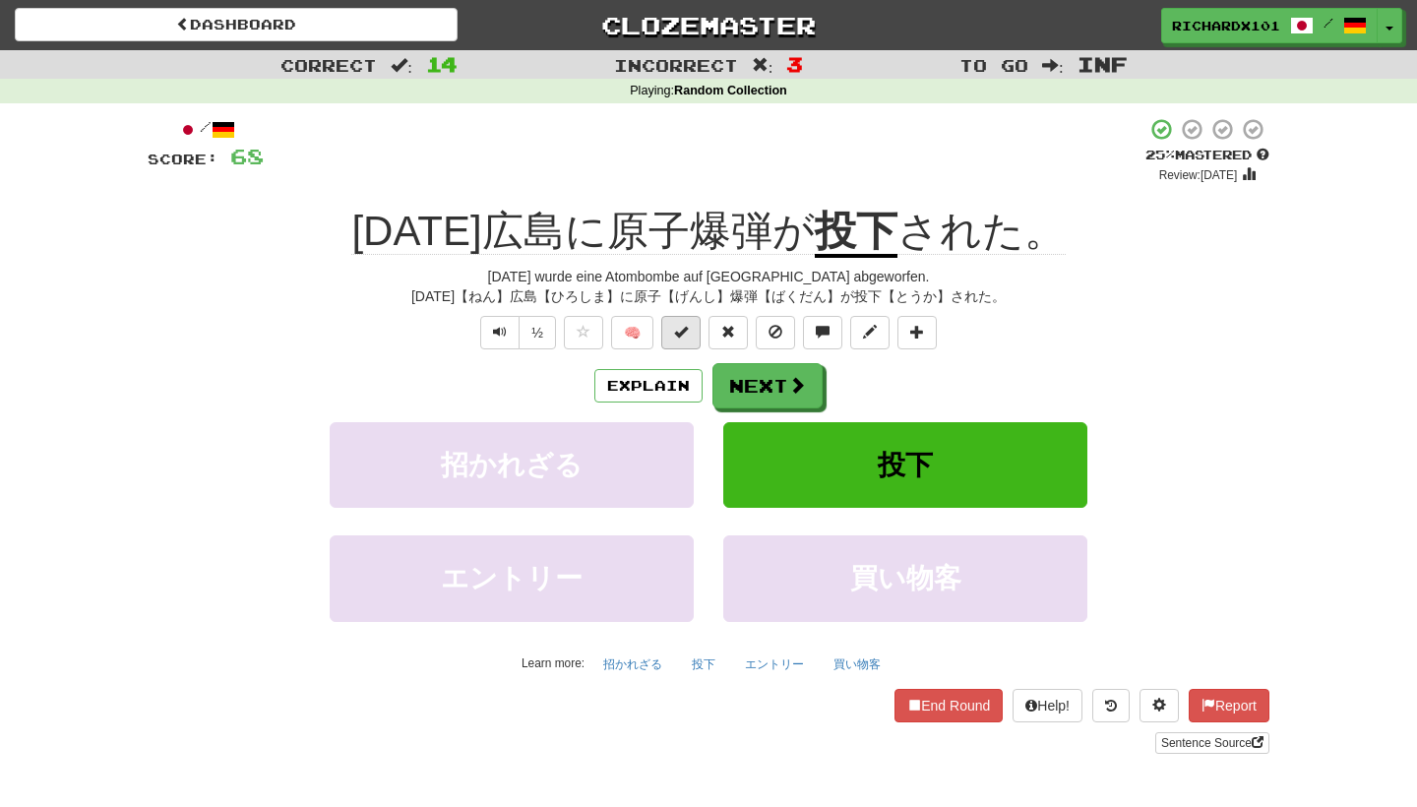
click at [692, 333] on button at bounding box center [680, 332] width 39 height 33
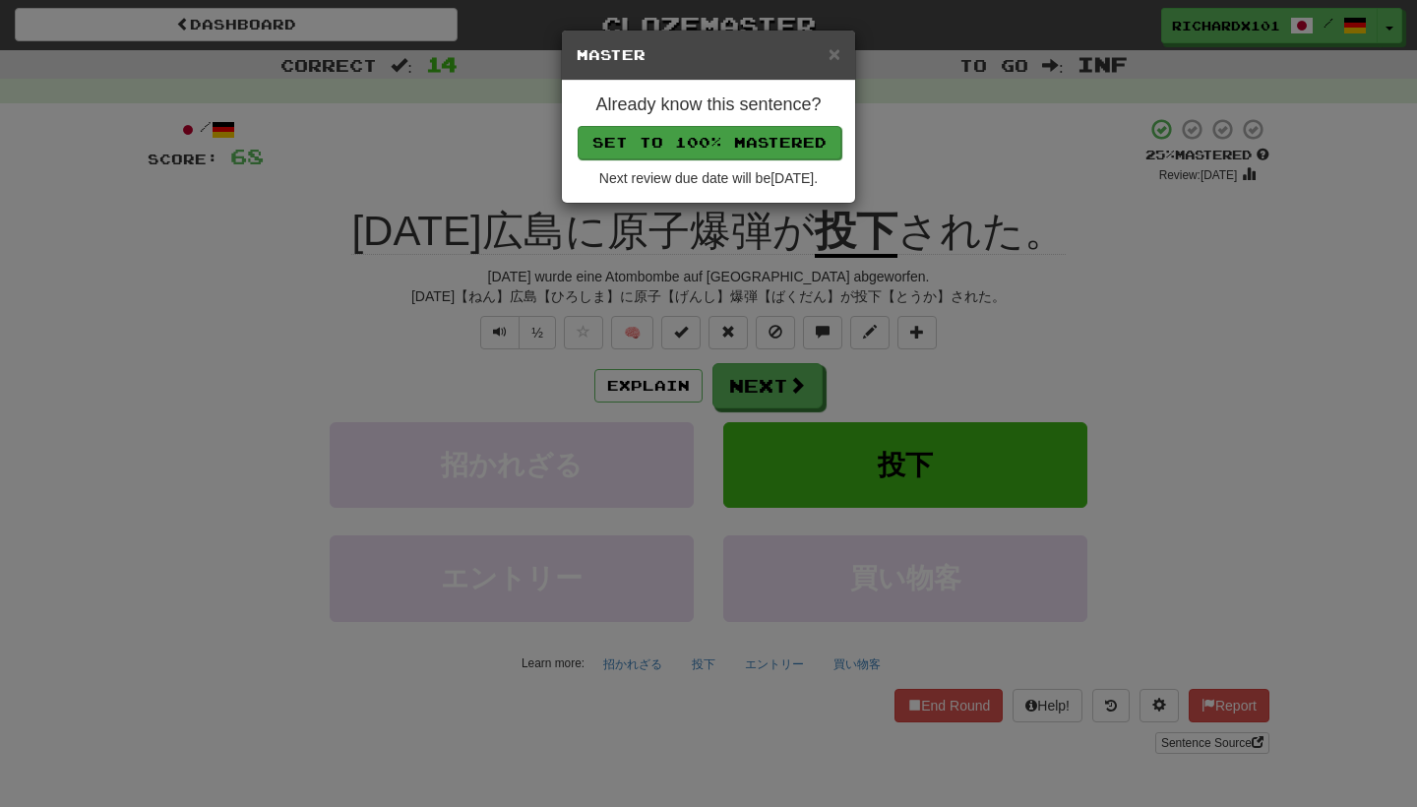
click at [771, 139] on button "Set to 100% Mastered" at bounding box center [710, 142] width 264 height 33
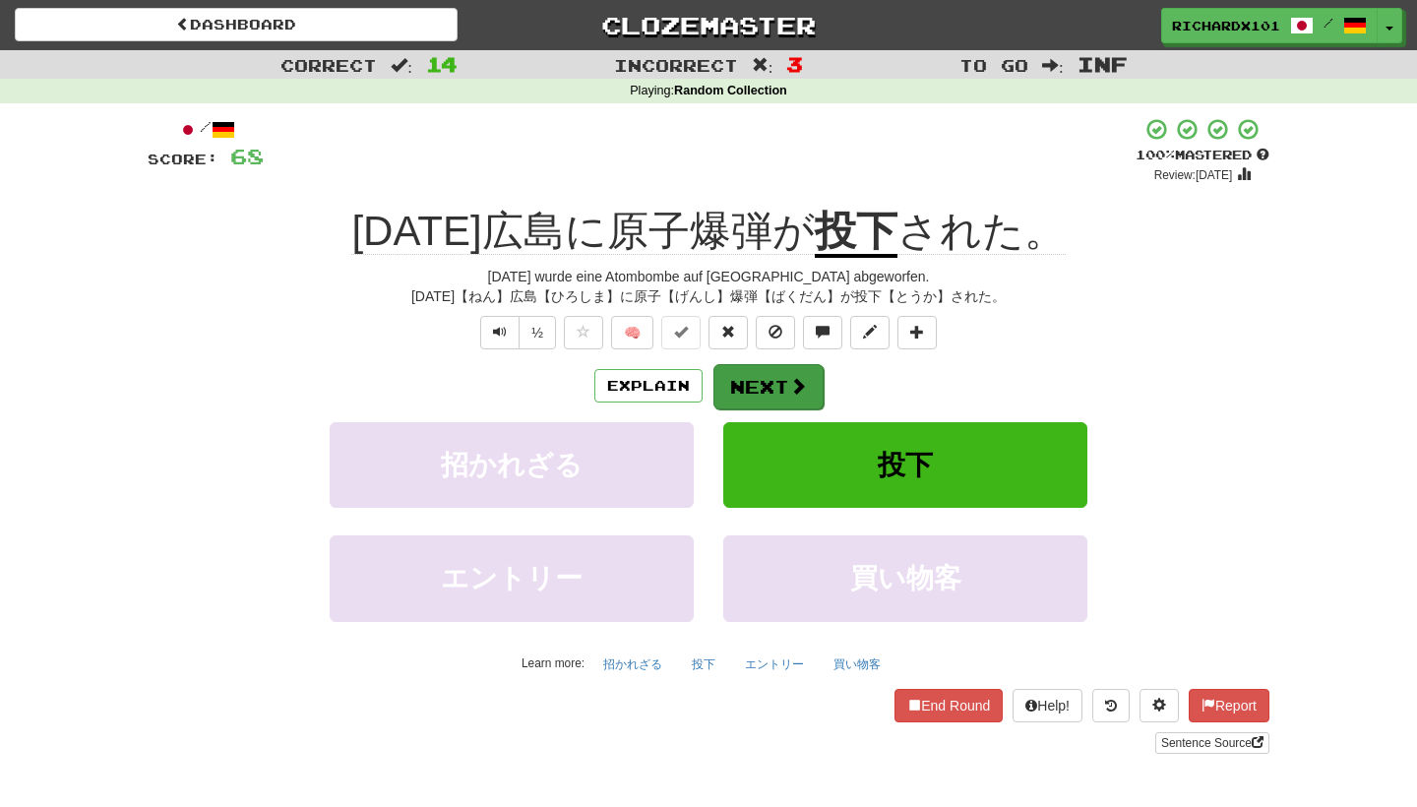
click at [764, 379] on button "Next" at bounding box center [769, 386] width 110 height 45
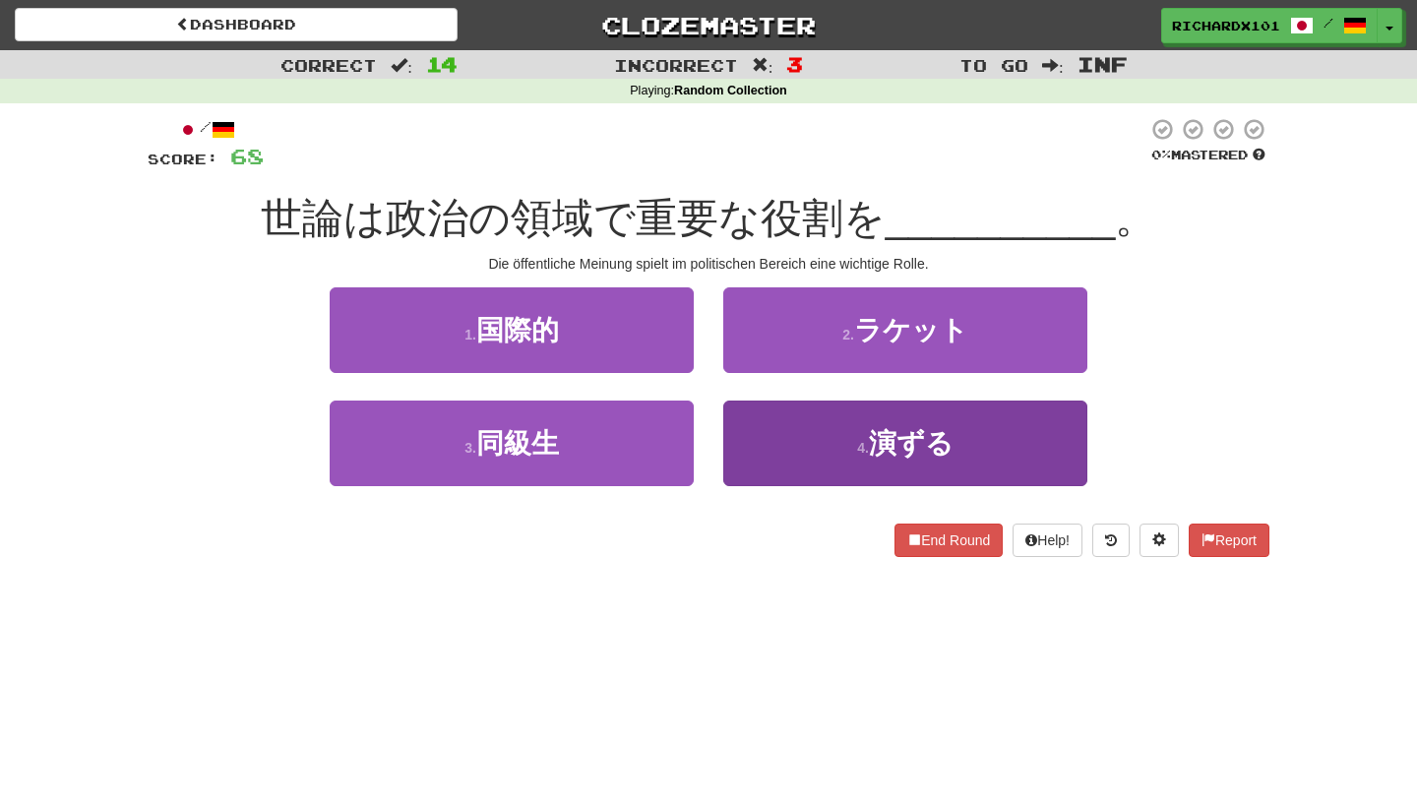
click at [797, 428] on button "4 . 演ずる" at bounding box center [905, 444] width 364 height 86
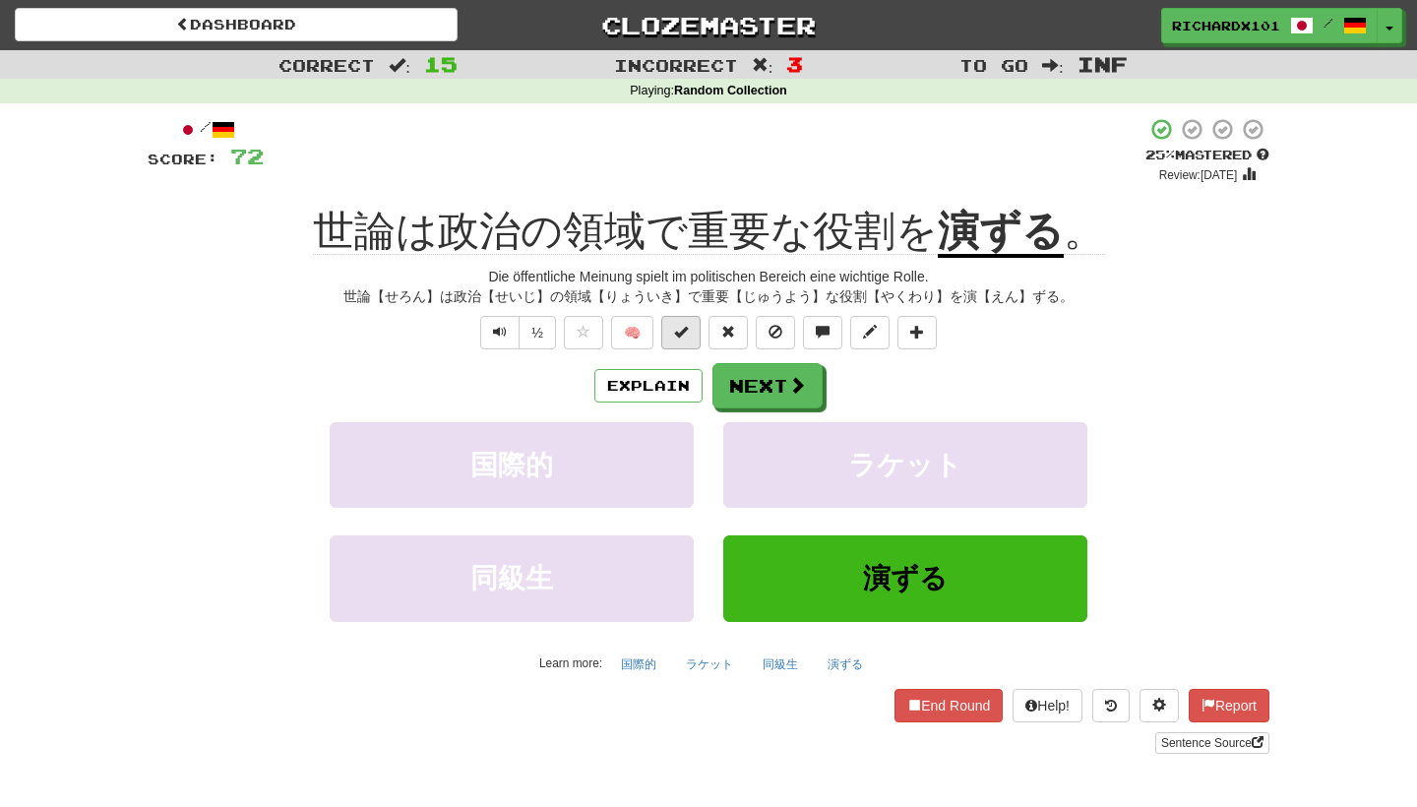
click at [690, 338] on button at bounding box center [680, 332] width 39 height 33
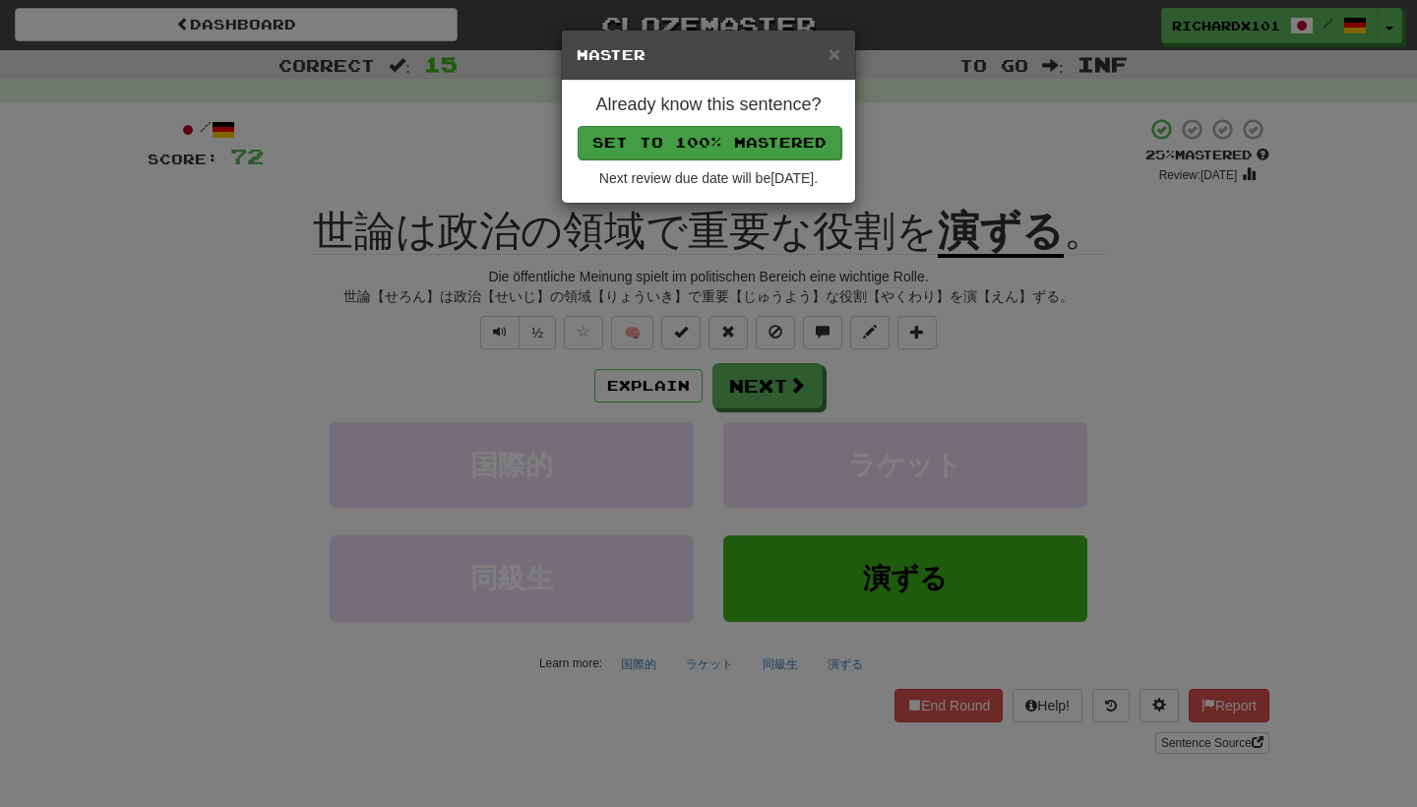
click at [785, 133] on button "Set to 100% Mastered" at bounding box center [710, 142] width 264 height 33
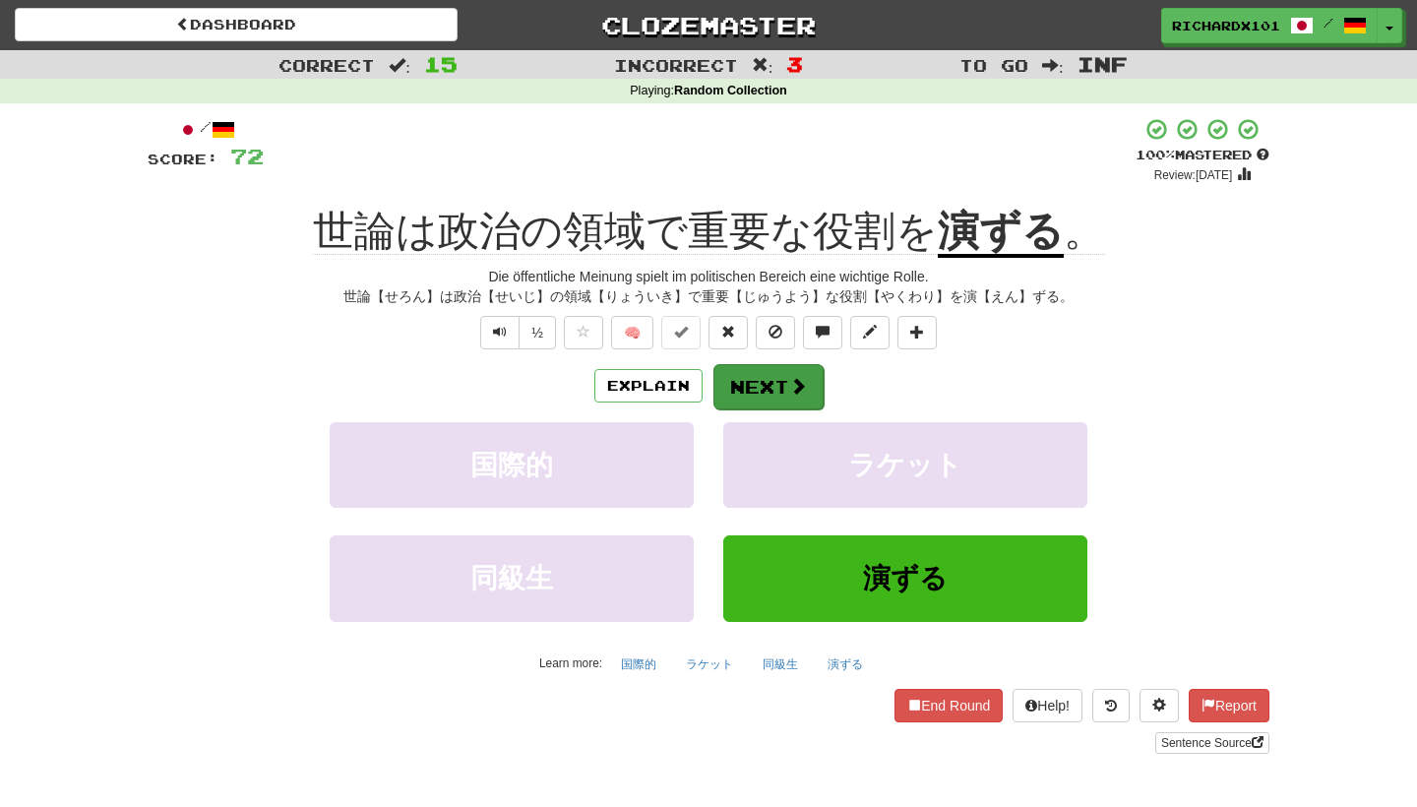
click at [790, 398] on button "Next" at bounding box center [769, 386] width 110 height 45
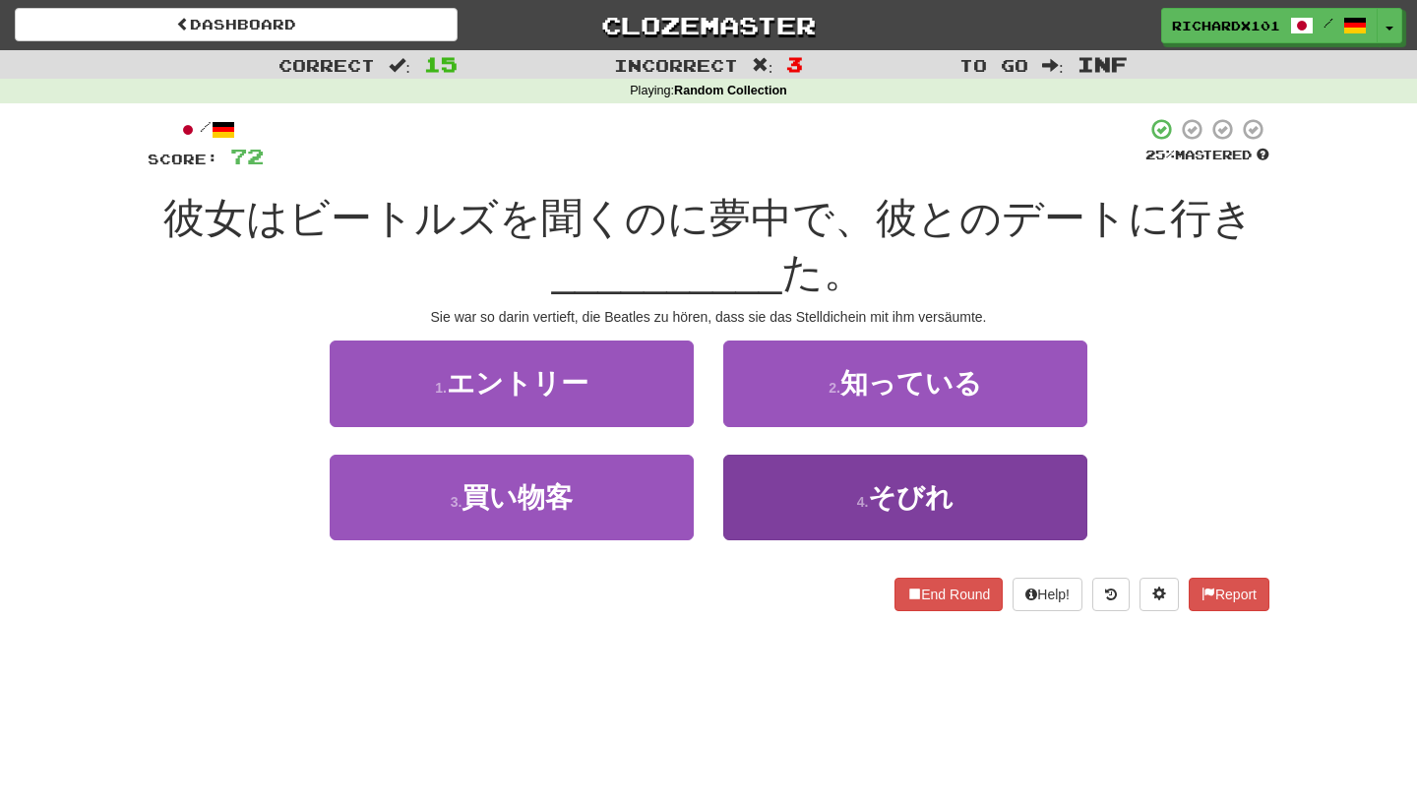
click at [795, 489] on button "4 . そびれ" at bounding box center [905, 498] width 364 height 86
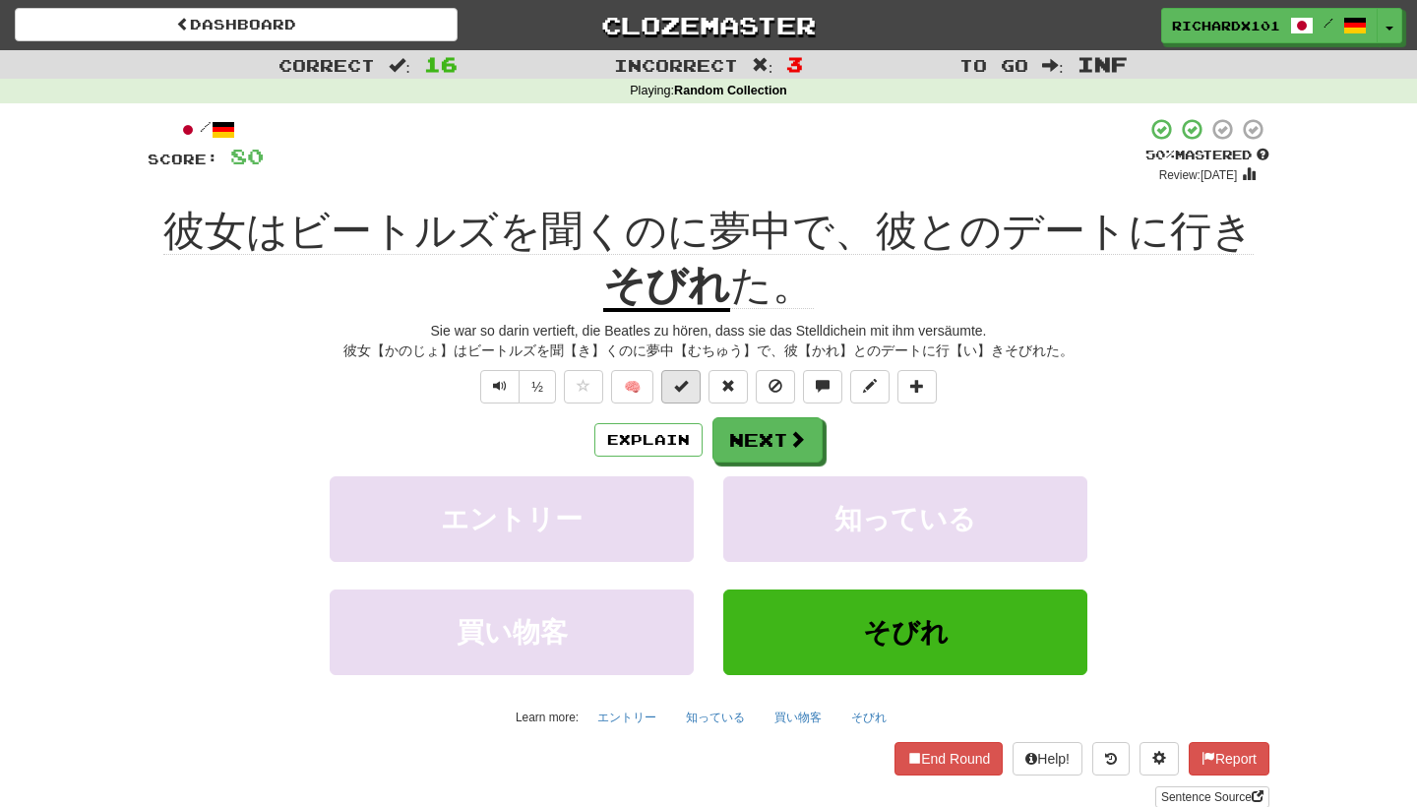
click at [683, 379] on span at bounding box center [681, 386] width 14 height 14
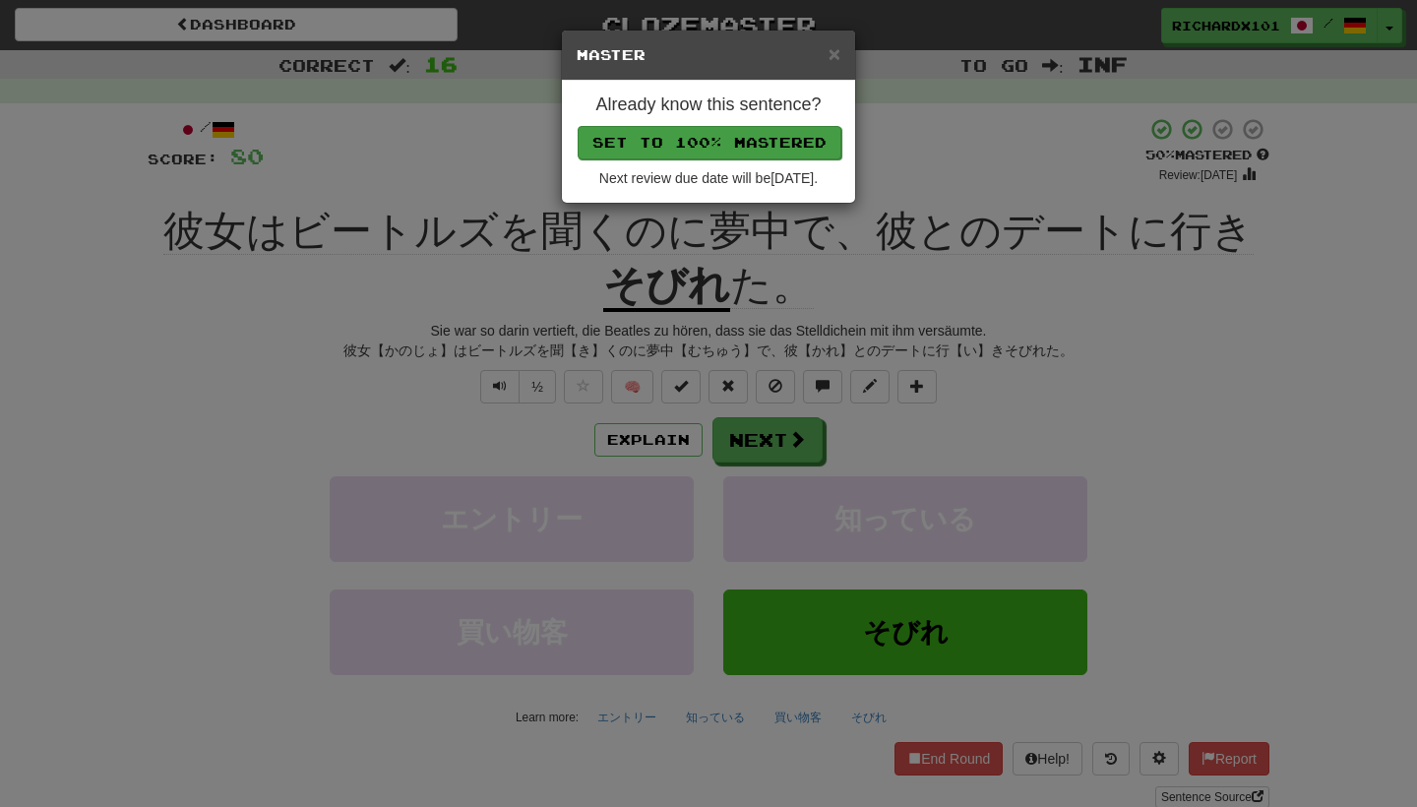
click at [796, 131] on button "Set to 100% Mastered" at bounding box center [710, 142] width 264 height 33
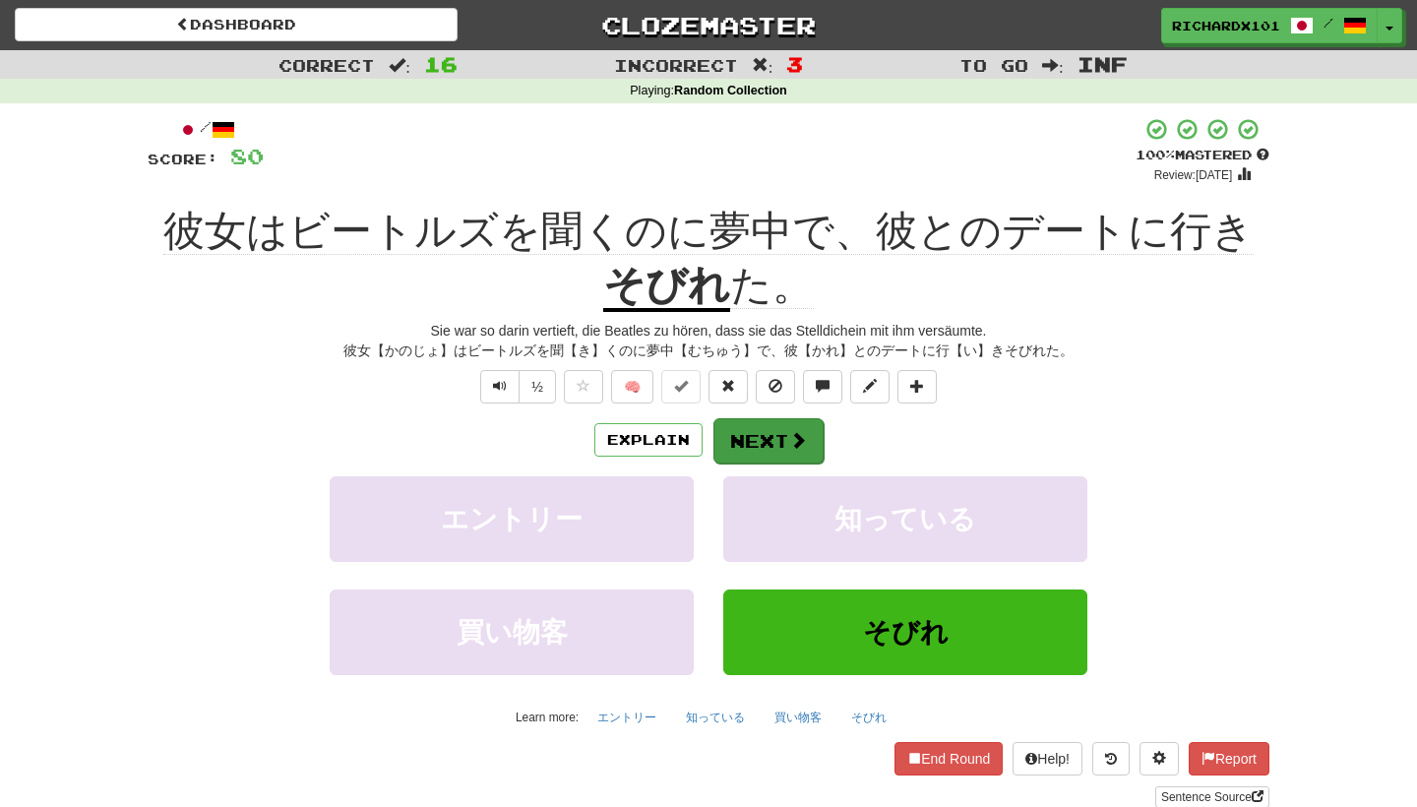
click at [773, 449] on button "Next" at bounding box center [769, 440] width 110 height 45
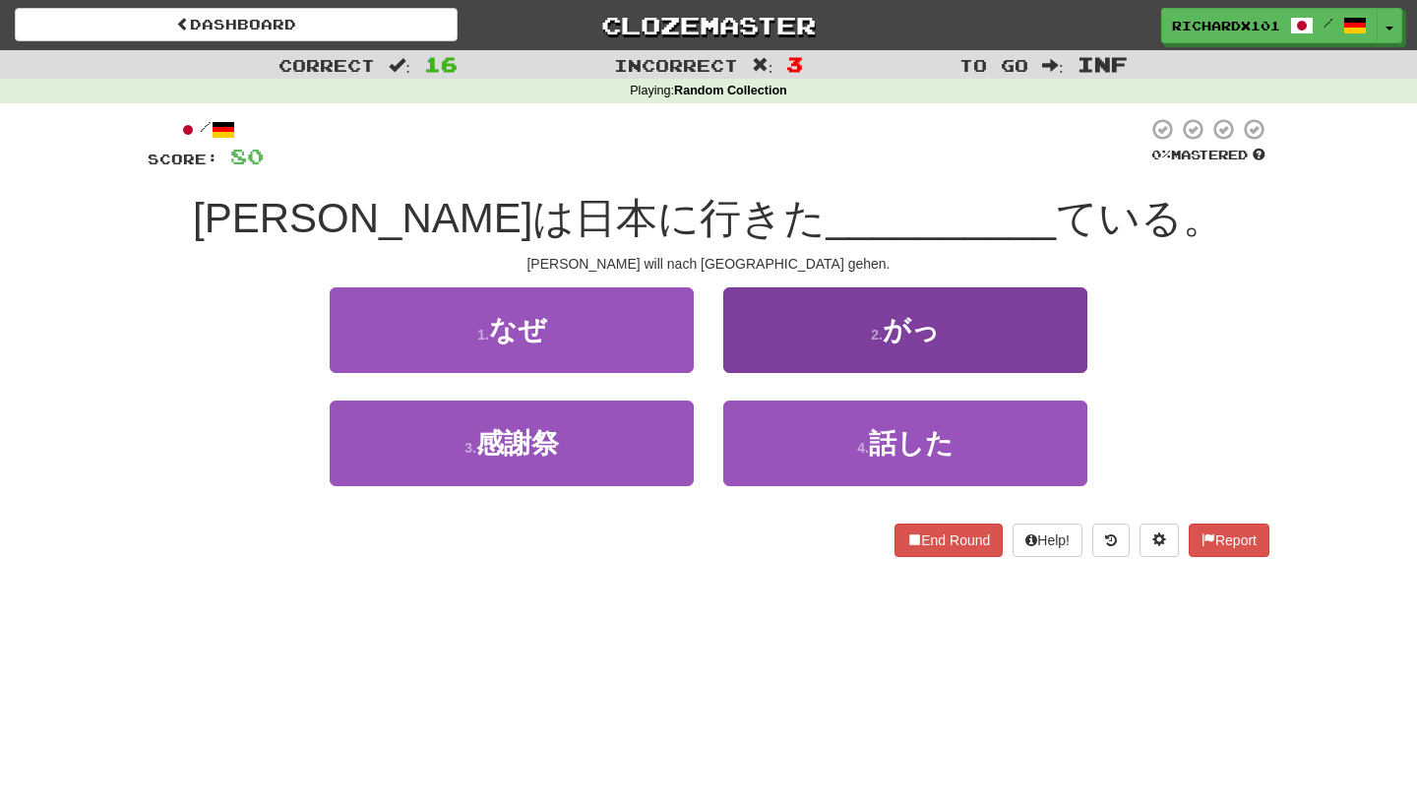
click at [845, 325] on button "2 . がっ" at bounding box center [905, 330] width 364 height 86
